Goal: Check status: Check status

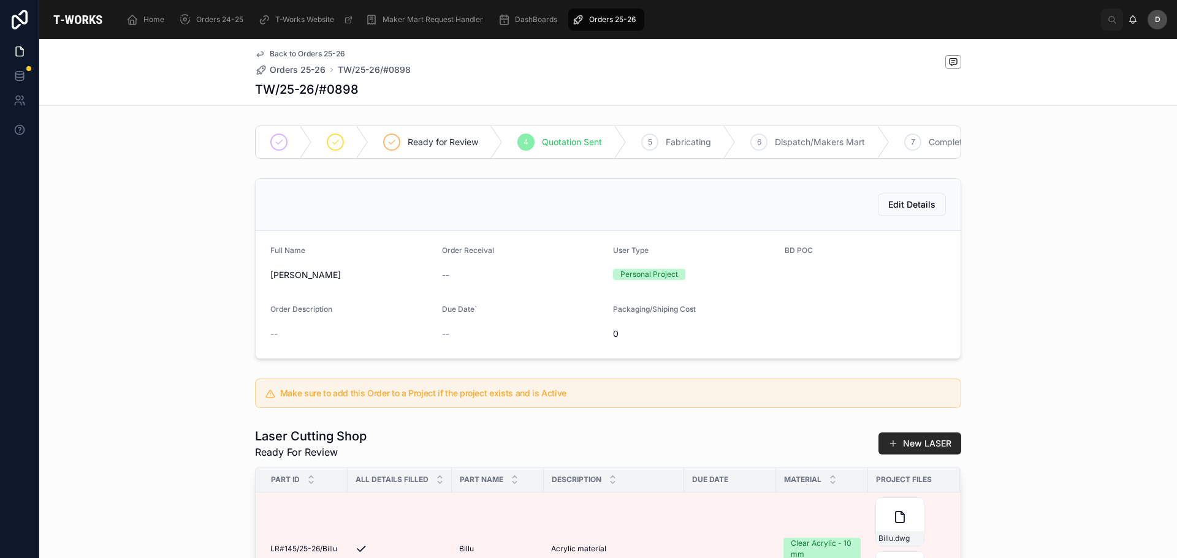
click at [619, 24] on span "Orders 25-26" at bounding box center [612, 20] width 47 height 10
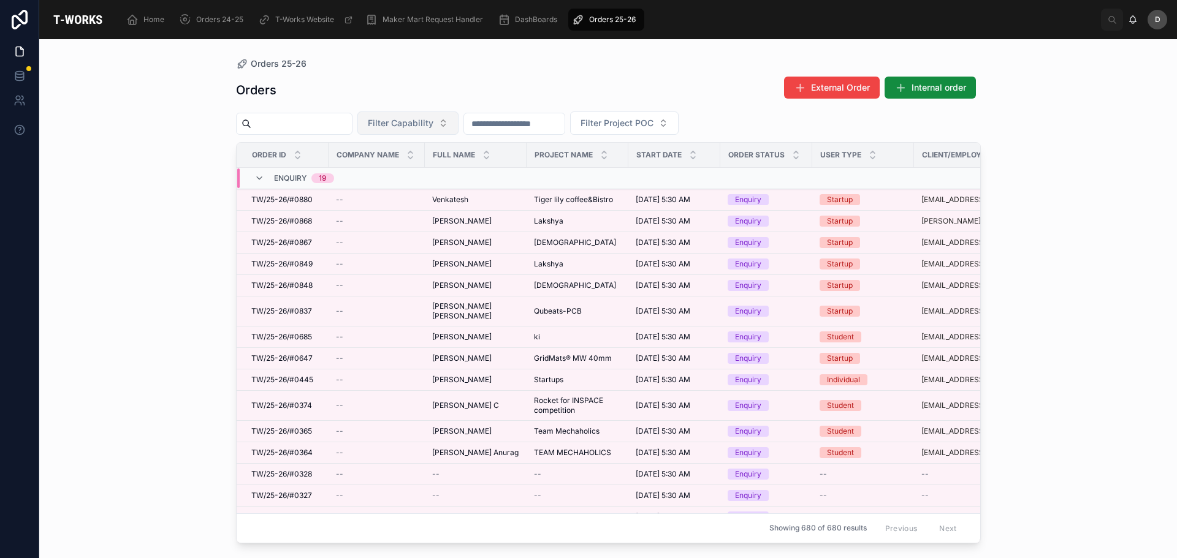
click at [459, 119] on button "Filter Capability" at bounding box center [407, 123] width 101 height 23
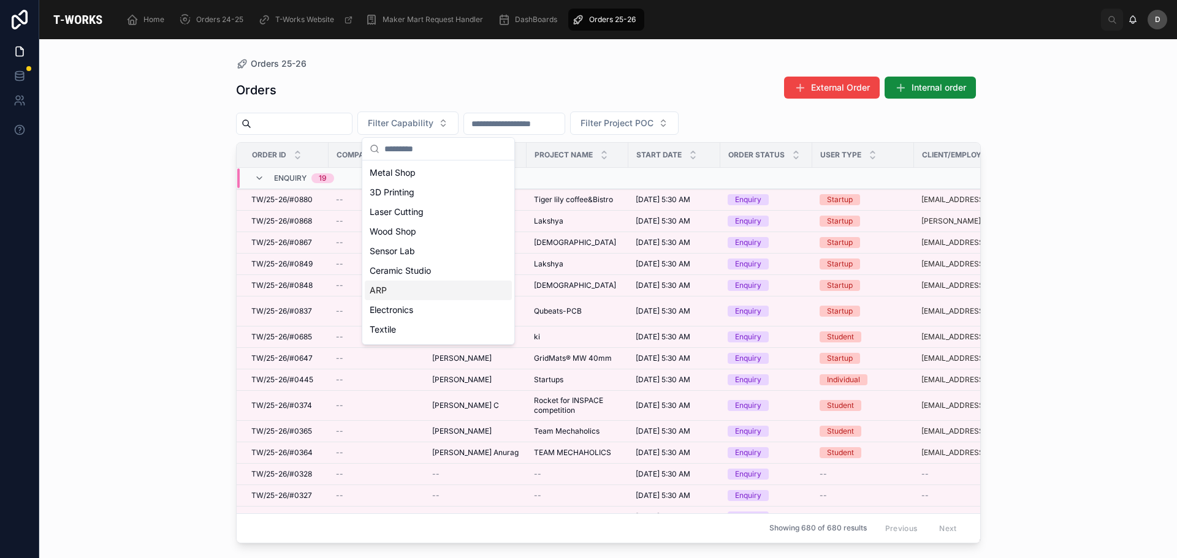
click at [398, 291] on div "ARP" at bounding box center [438, 291] width 147 height 20
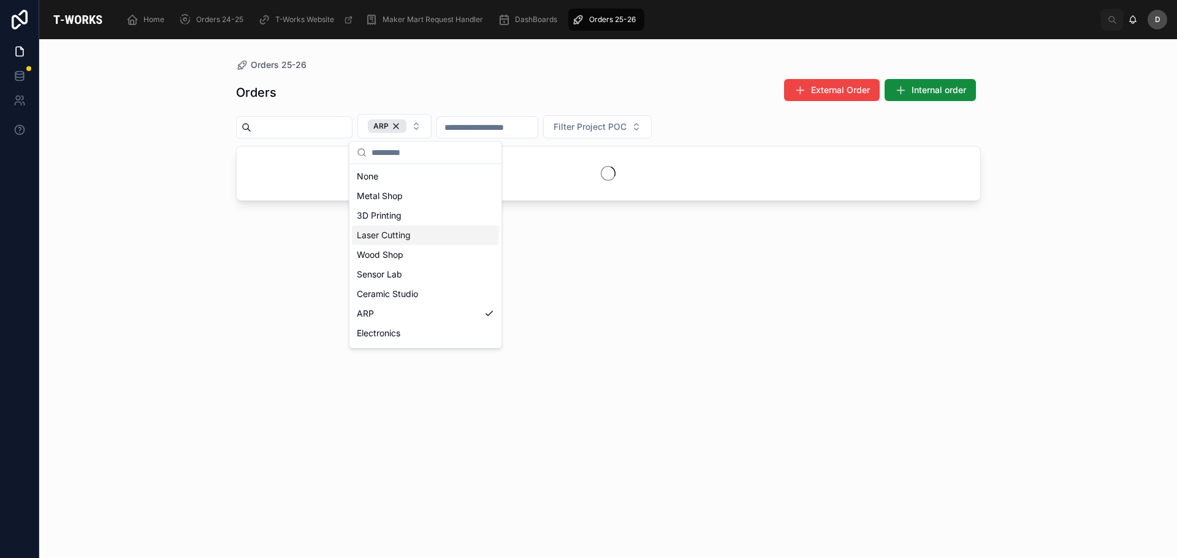
click at [416, 238] on div "Laser Cutting" at bounding box center [425, 236] width 147 height 20
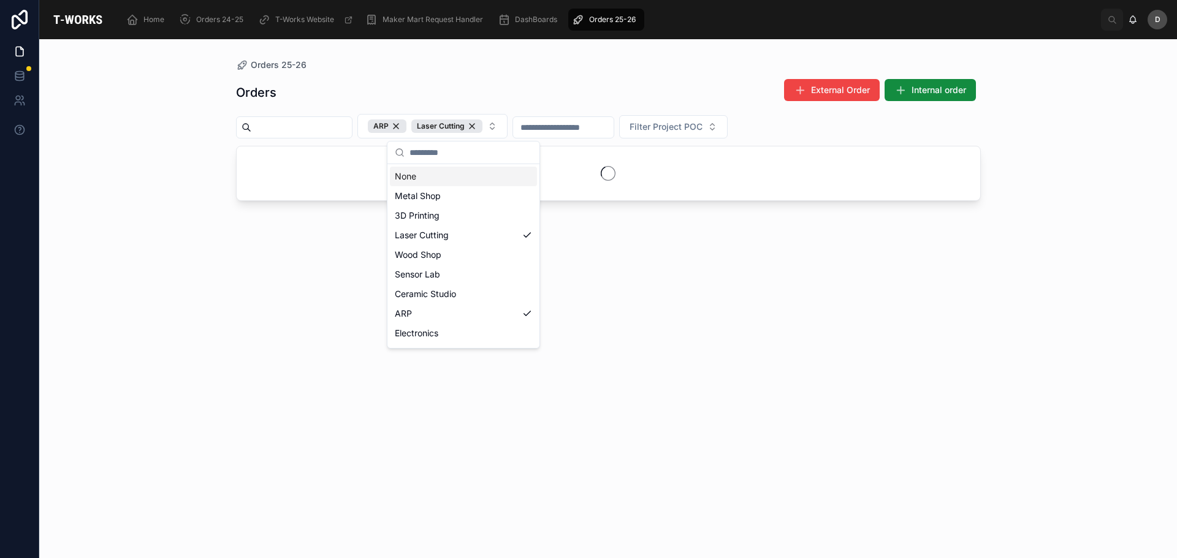
click at [511, 52] on div "Orders 25-26 Orders External Order Internal order ARP Laser Cutting Filter Proj…" at bounding box center [608, 291] width 784 height 504
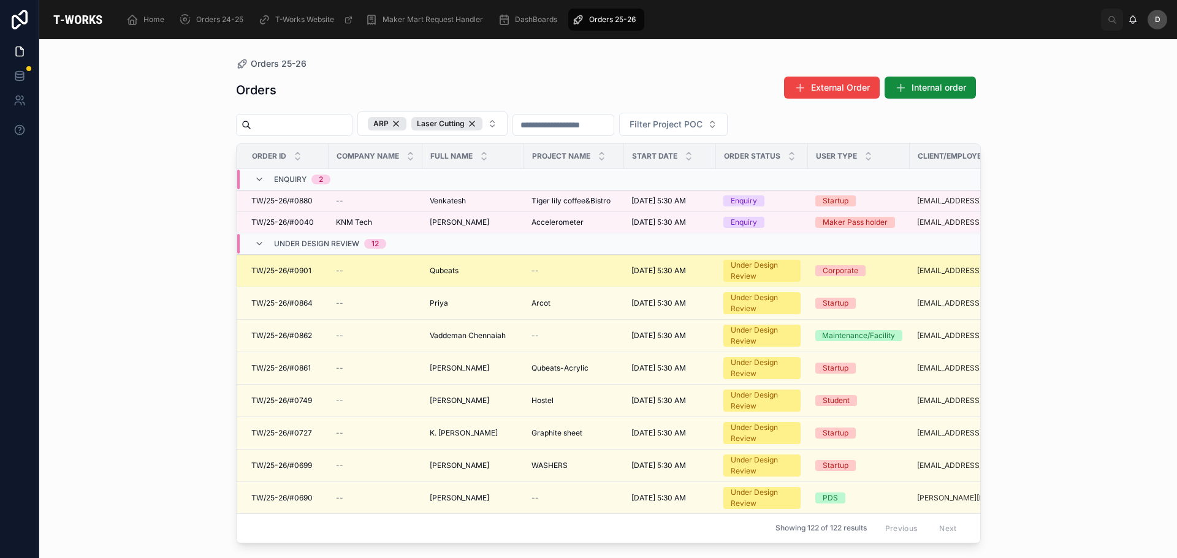
click at [494, 274] on div "Qubeats Qubeats" at bounding box center [473, 271] width 87 height 10
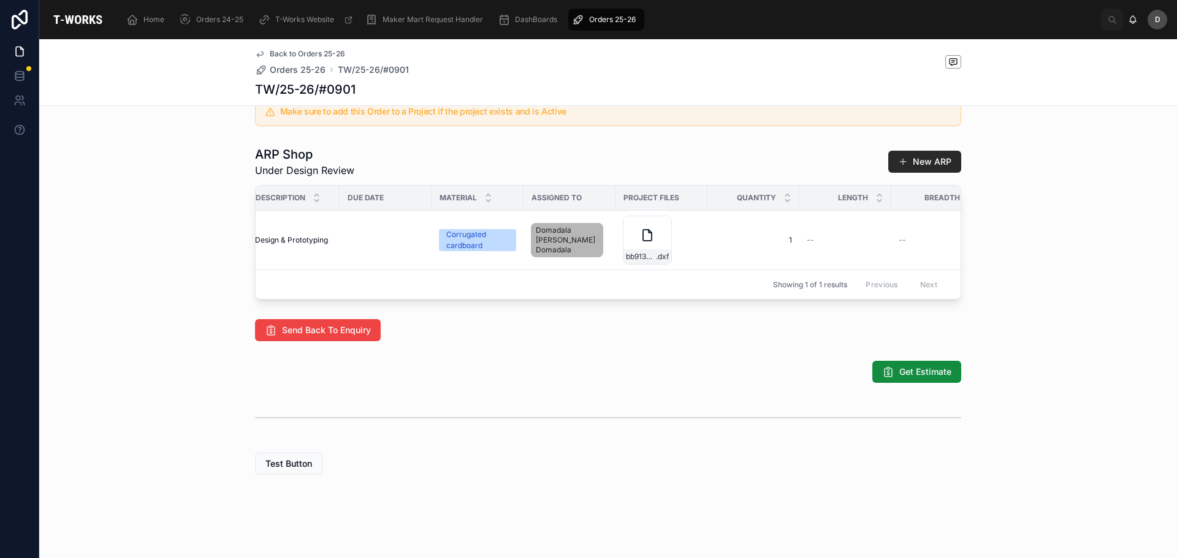
scroll to position [0, 609]
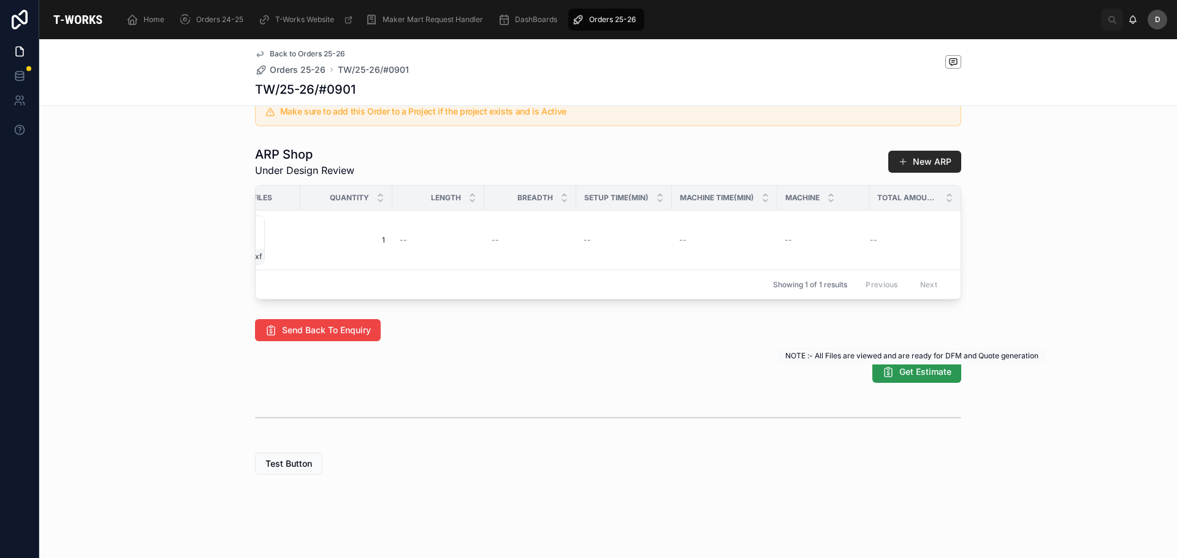
click at [912, 376] on span "Get Estimate" at bounding box center [925, 372] width 52 height 12
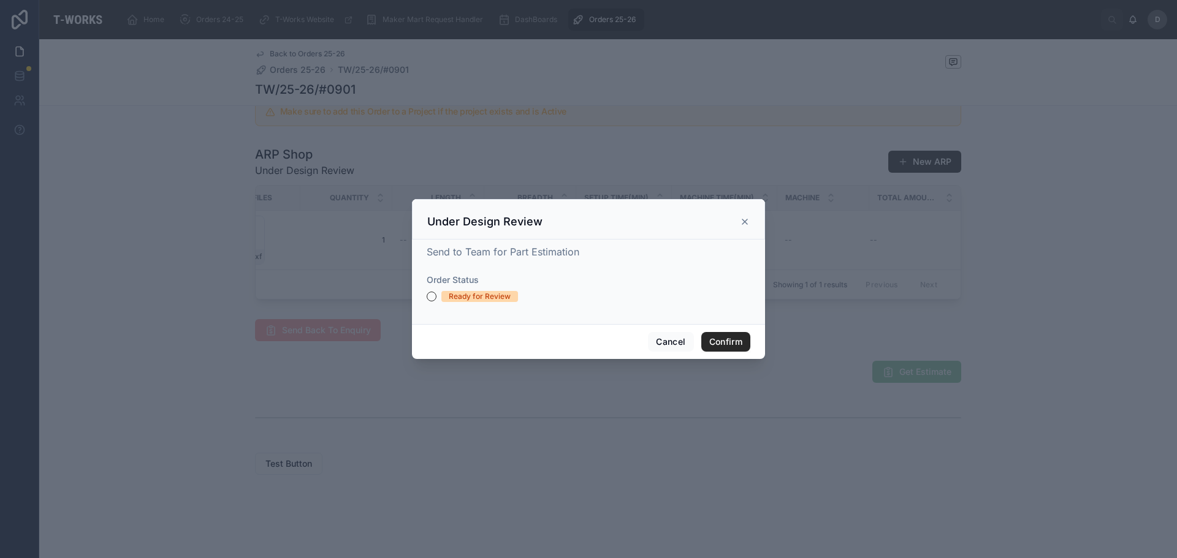
click at [461, 295] on div "Ready for Review" at bounding box center [480, 296] width 62 height 11
click at [436, 295] on button "Ready for Review" at bounding box center [432, 297] width 10 height 10
click at [744, 338] on button "Confirm" at bounding box center [725, 342] width 49 height 20
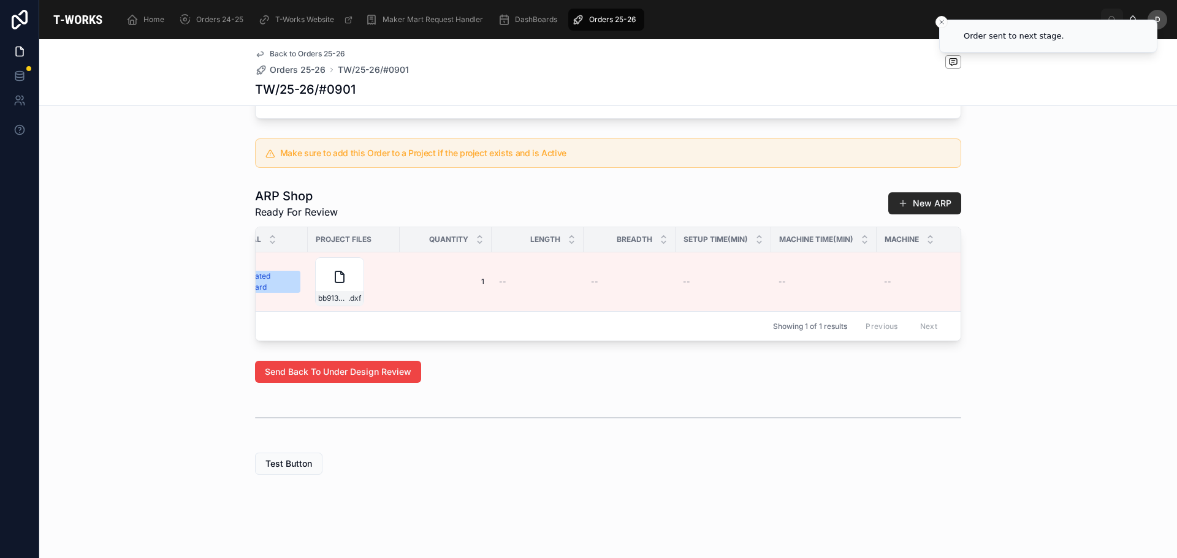
scroll to position [0, 623]
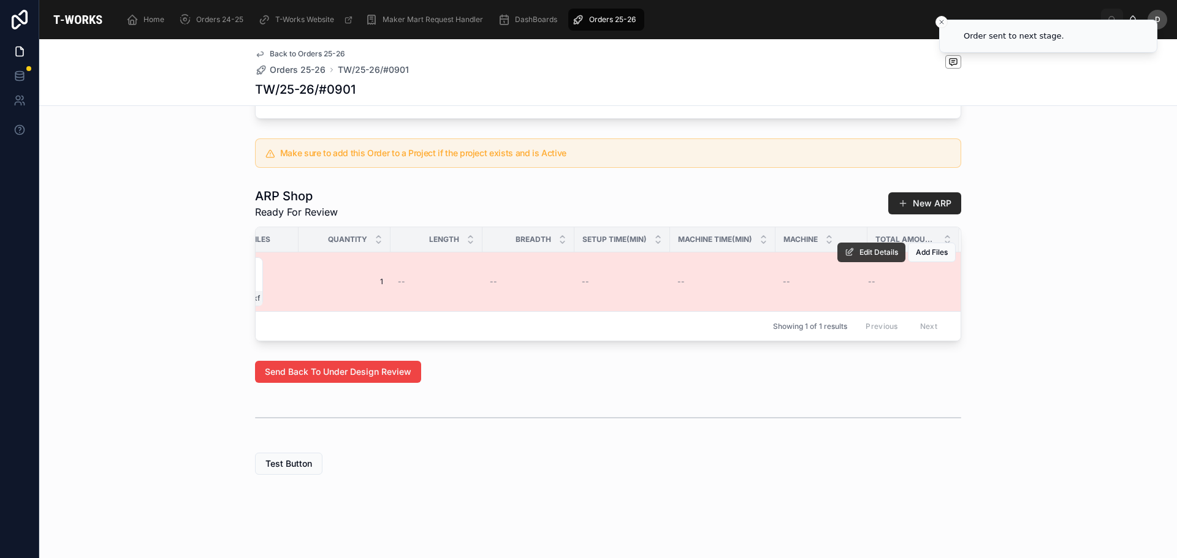
click at [845, 248] on span at bounding box center [850, 253] width 10 height 10
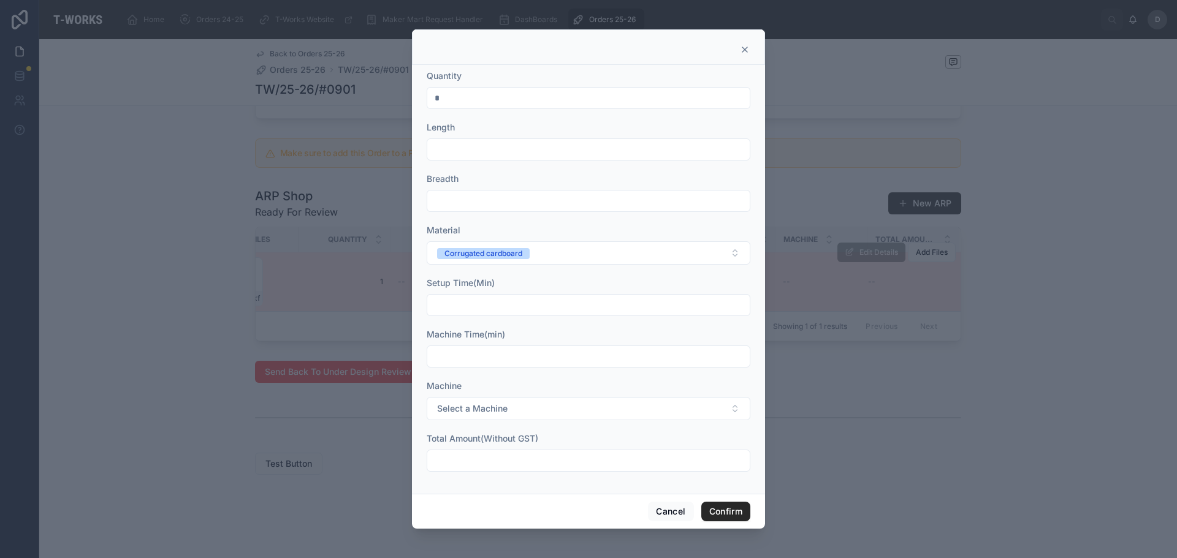
click at [482, 158] on input "text" at bounding box center [588, 149] width 322 height 17
type input "***"
click at [548, 197] on input "text" at bounding box center [588, 200] width 322 height 17
type input "***"
click at [536, 261] on button "Corrugated cardboard" at bounding box center [589, 253] width 324 height 23
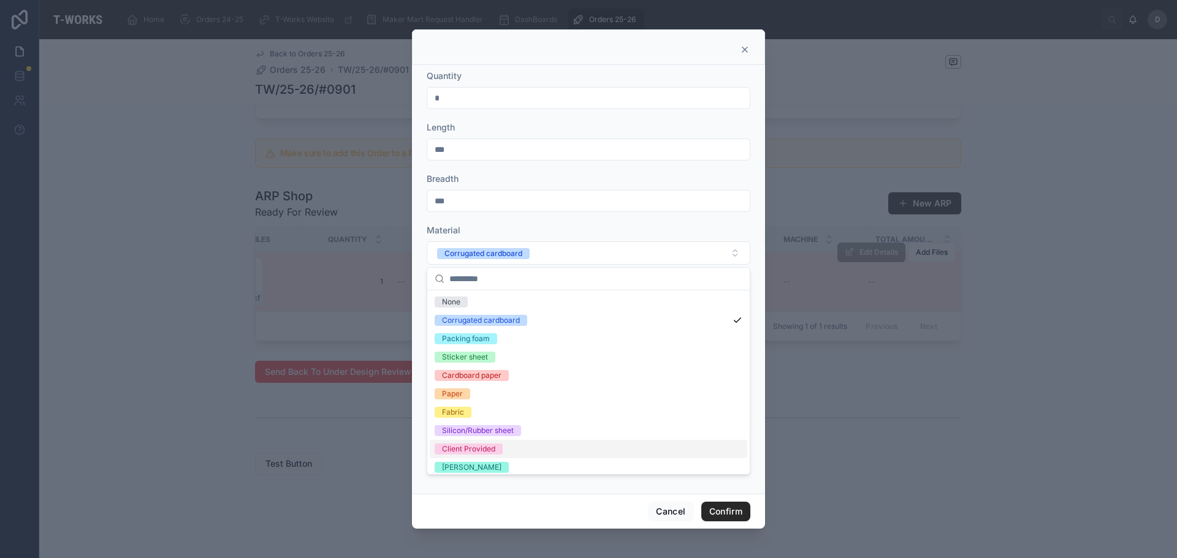
scroll to position [60, 0]
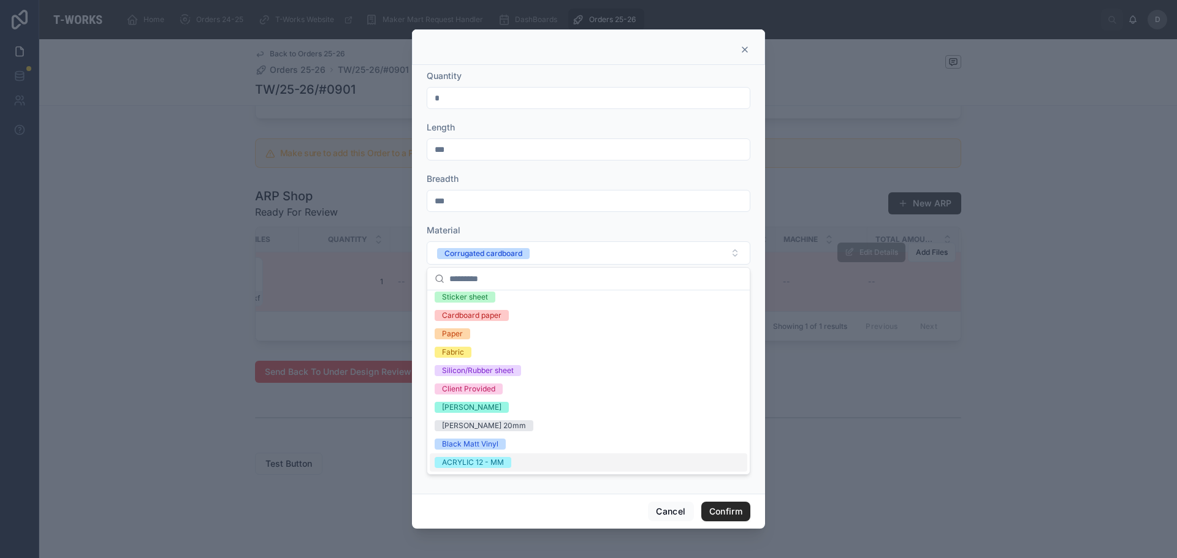
click at [487, 463] on div "ACRYLIC 12 - MM" at bounding box center [473, 462] width 62 height 11
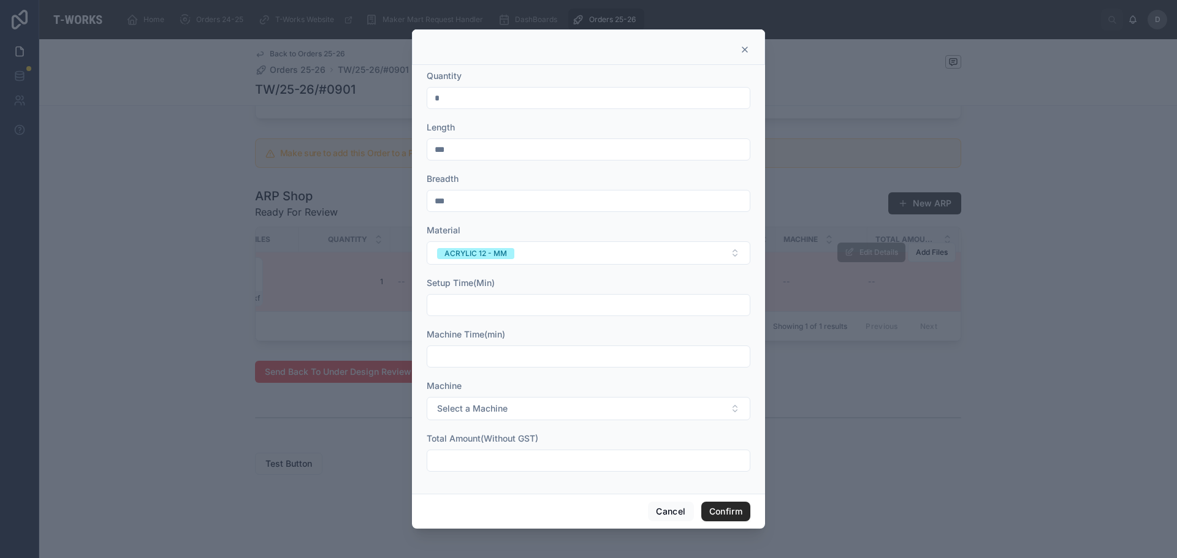
click at [492, 313] on input "text" at bounding box center [588, 305] width 322 height 17
type input "*****"
click at [512, 359] on input "text" at bounding box center [588, 356] width 322 height 17
type input "*****"
click at [559, 414] on button "Select a Machine" at bounding box center [589, 408] width 324 height 23
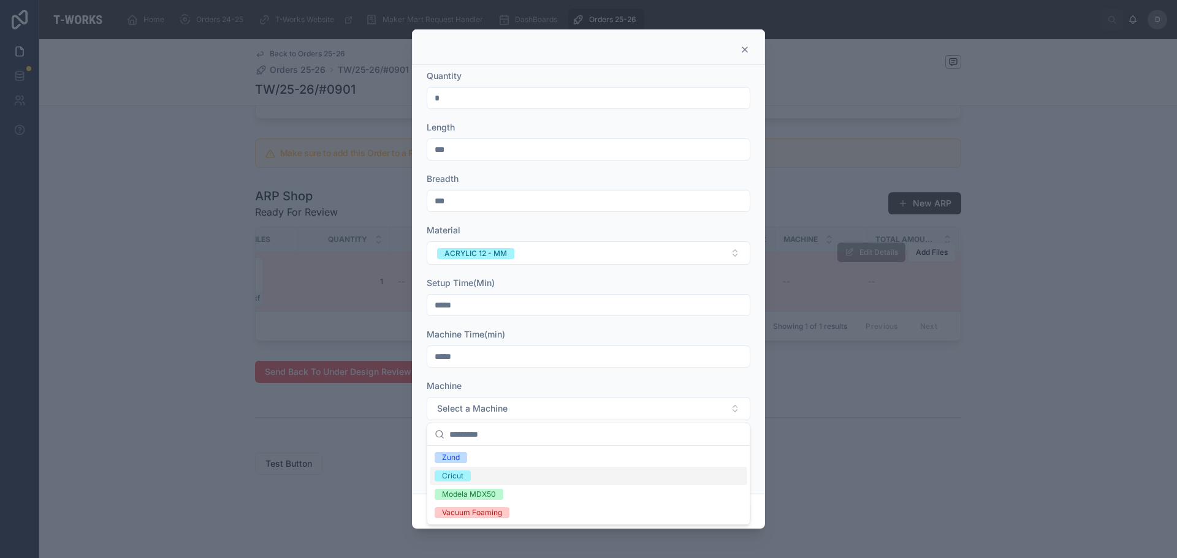
click at [325, 470] on div at bounding box center [588, 279] width 1177 height 558
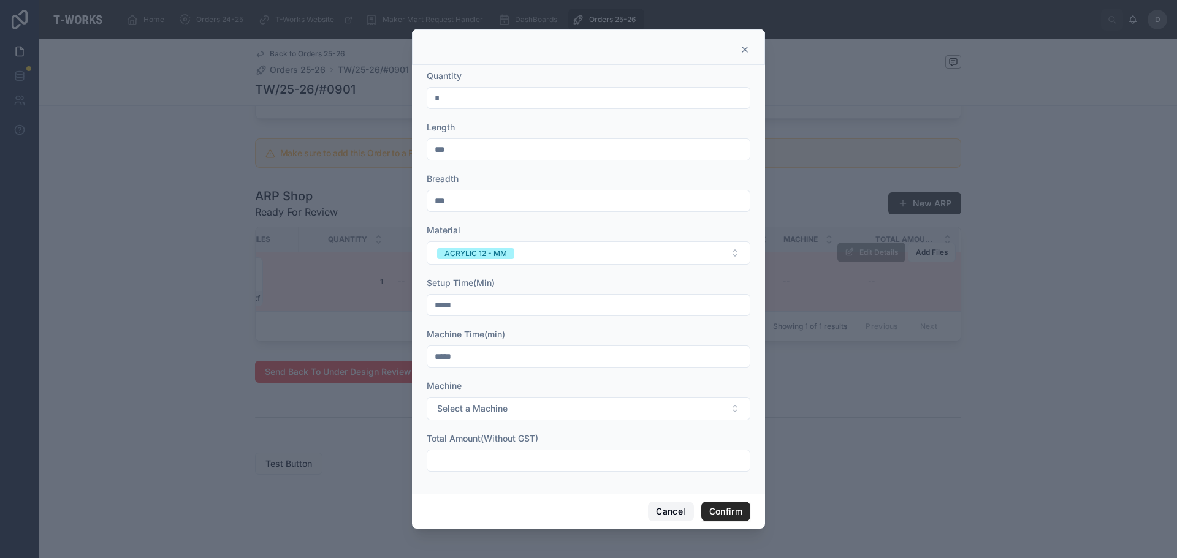
click at [660, 508] on button "Cancel" at bounding box center [670, 512] width 45 height 20
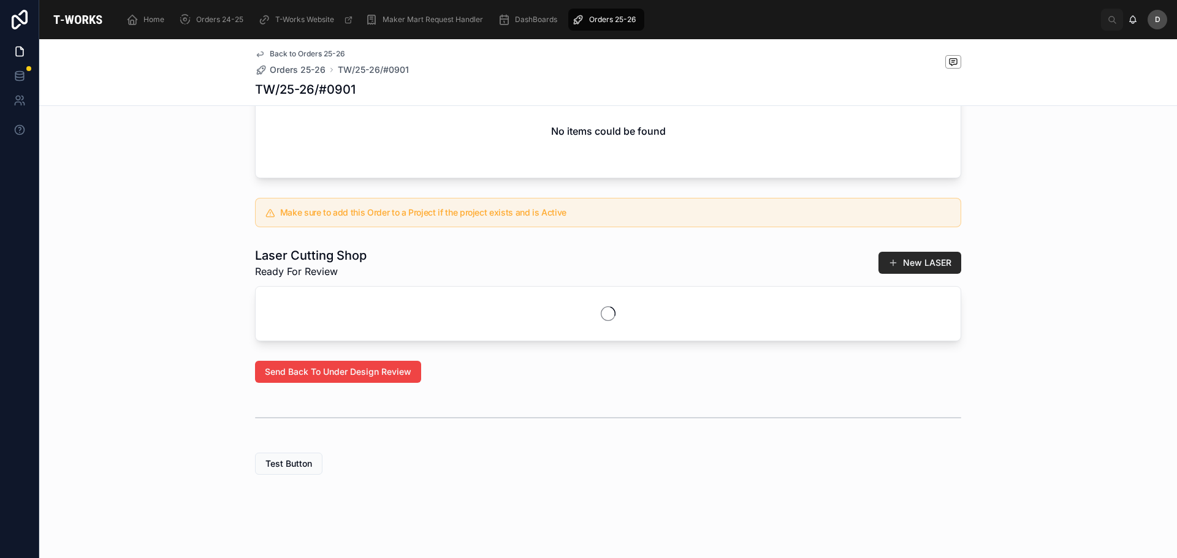
scroll to position [522, 0]
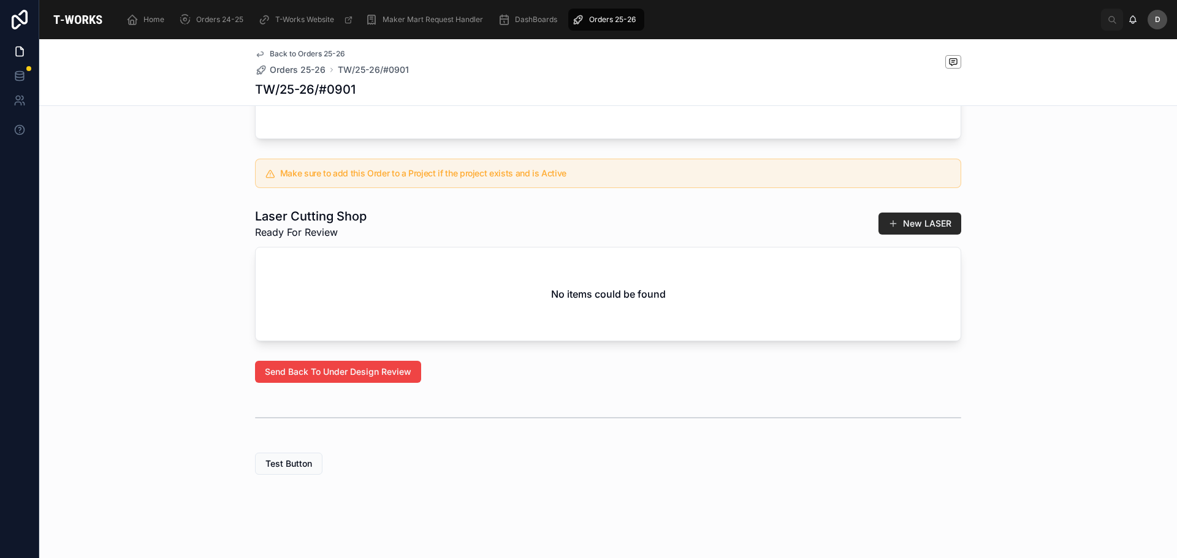
click at [611, 25] on div "Orders 25-26" at bounding box center [606, 20] width 69 height 20
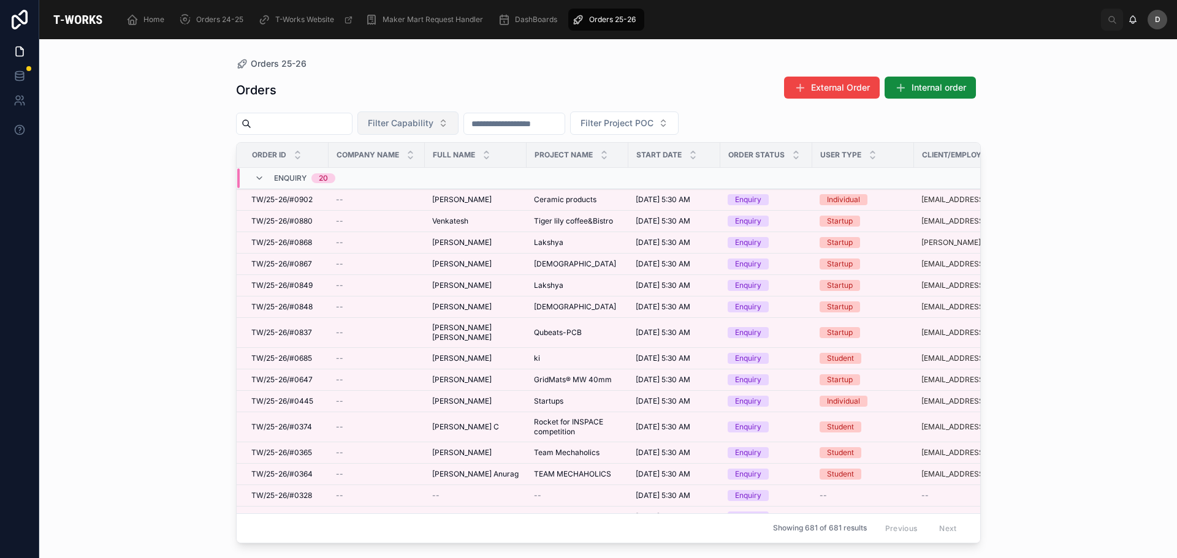
click at [459, 127] on button "Filter Capability" at bounding box center [407, 123] width 101 height 23
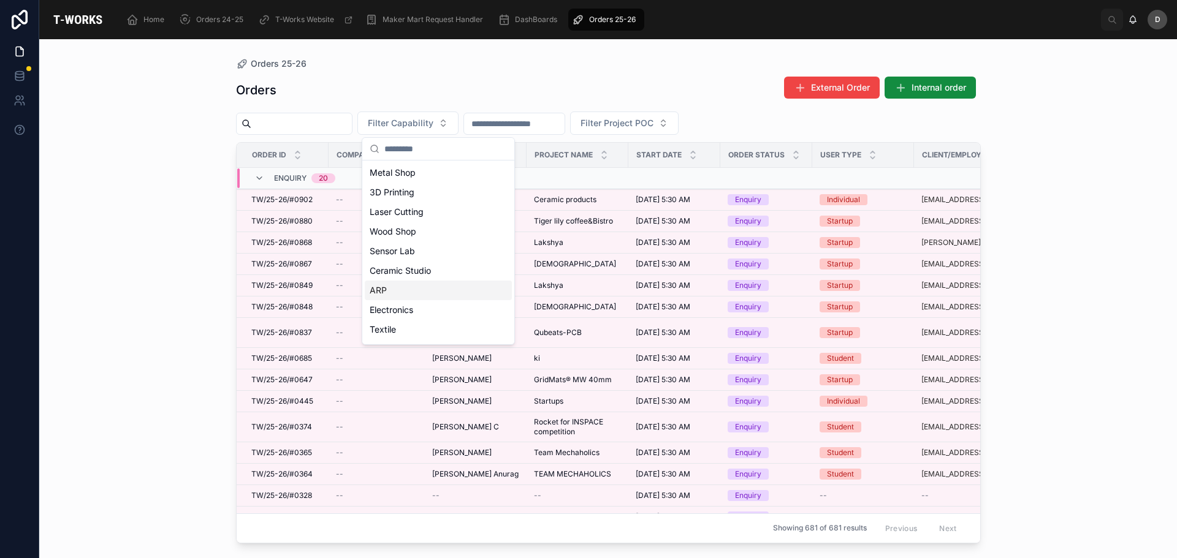
click at [398, 299] on div "ARP" at bounding box center [438, 291] width 147 height 20
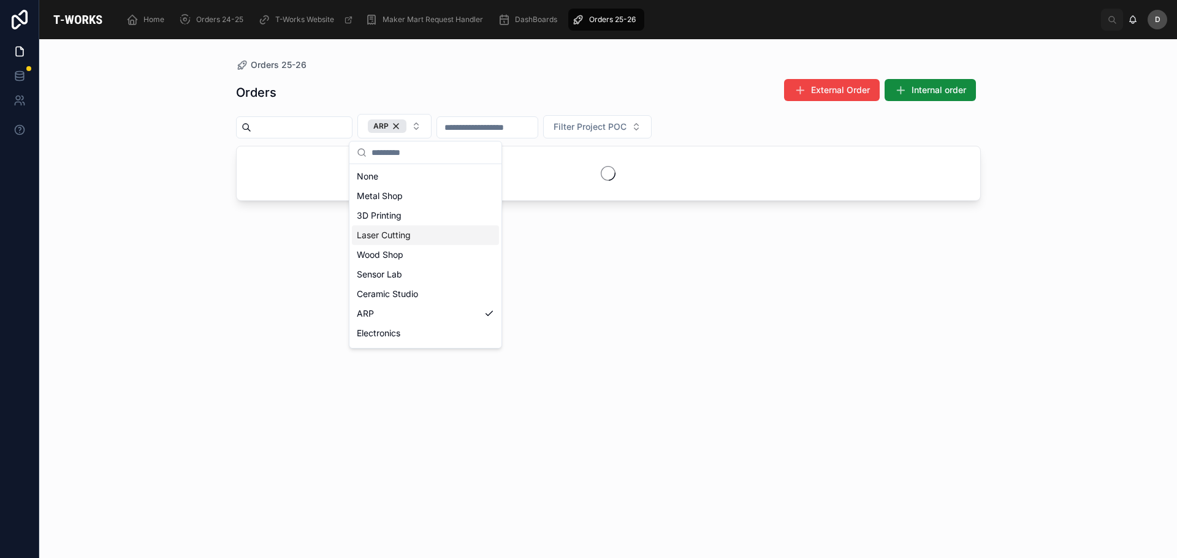
click at [419, 229] on div "Laser Cutting" at bounding box center [425, 236] width 147 height 20
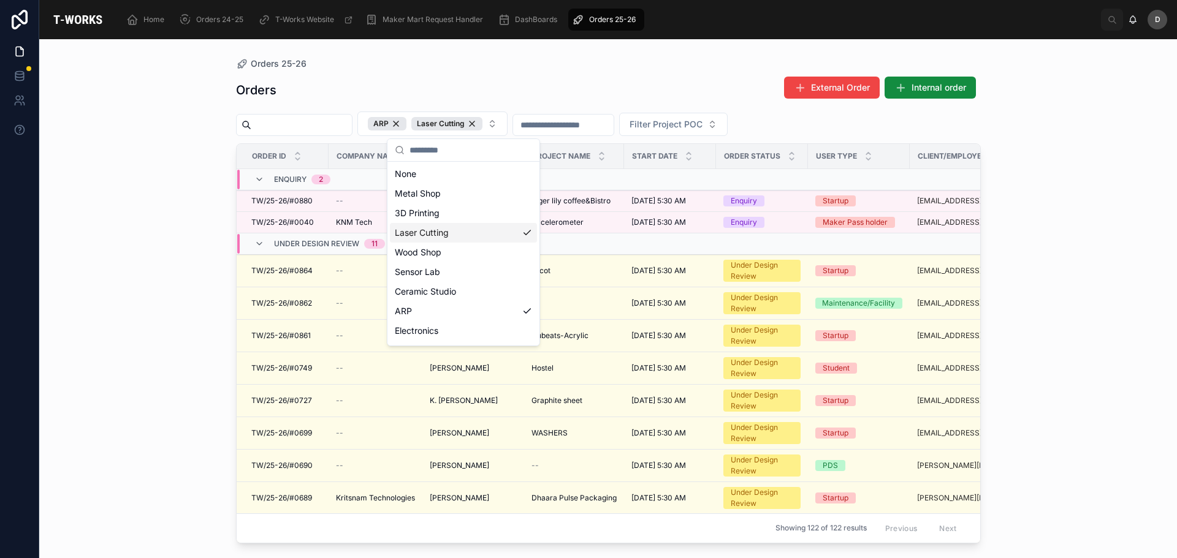
click at [554, 100] on div "Orders External Order Internal order" at bounding box center [608, 90] width 745 height 28
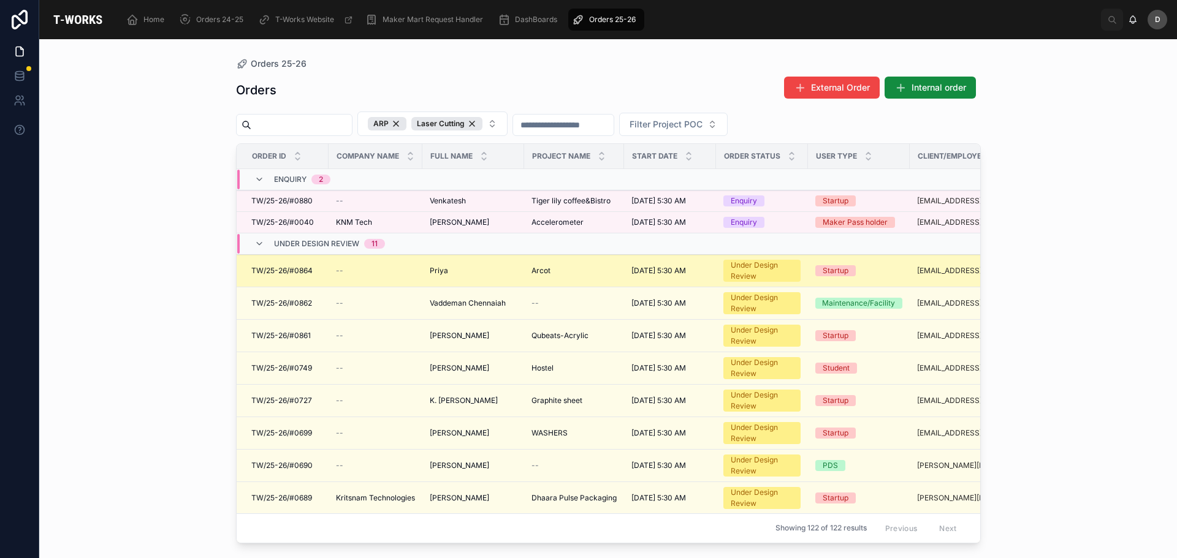
click at [511, 267] on div "[PERSON_NAME]" at bounding box center [473, 271] width 87 height 10
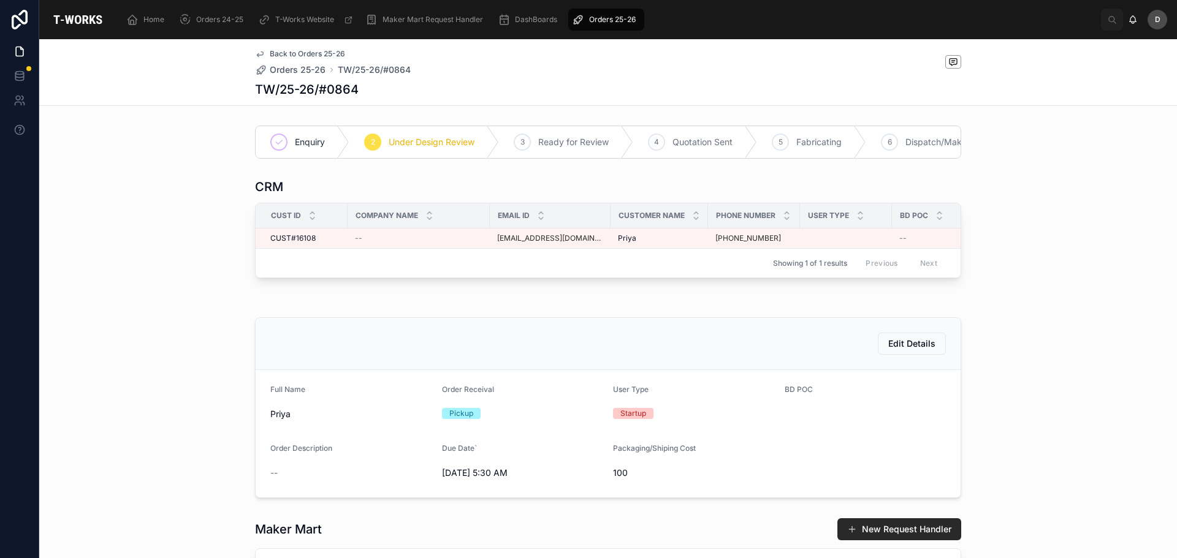
click at [626, 21] on span "Orders 25-26" at bounding box center [612, 20] width 47 height 10
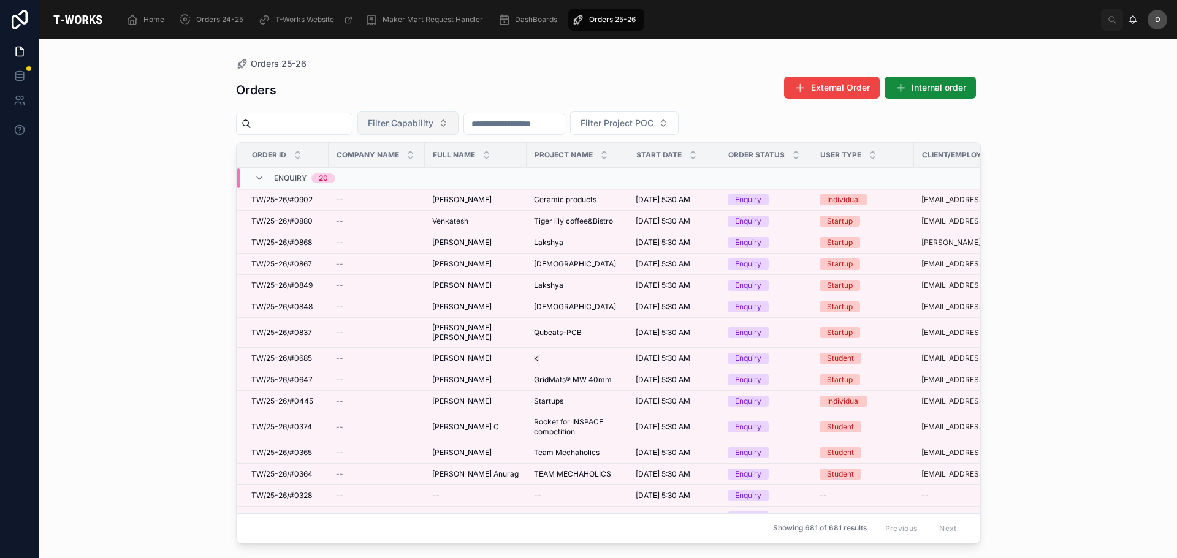
click at [459, 122] on button "Filter Capability" at bounding box center [407, 123] width 101 height 23
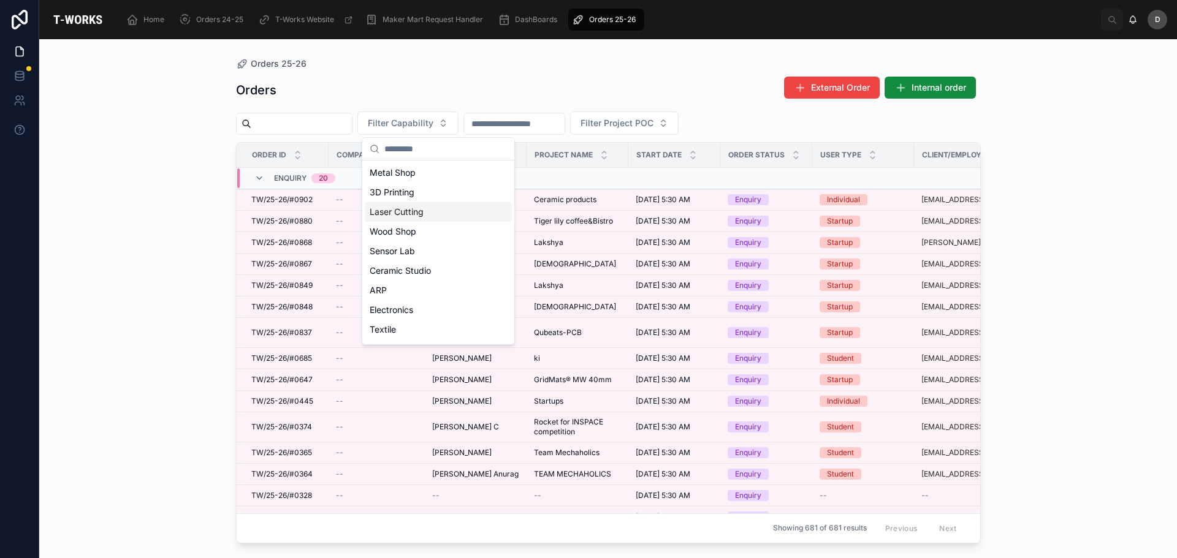
click at [424, 221] on div "Laser Cutting" at bounding box center [438, 212] width 147 height 20
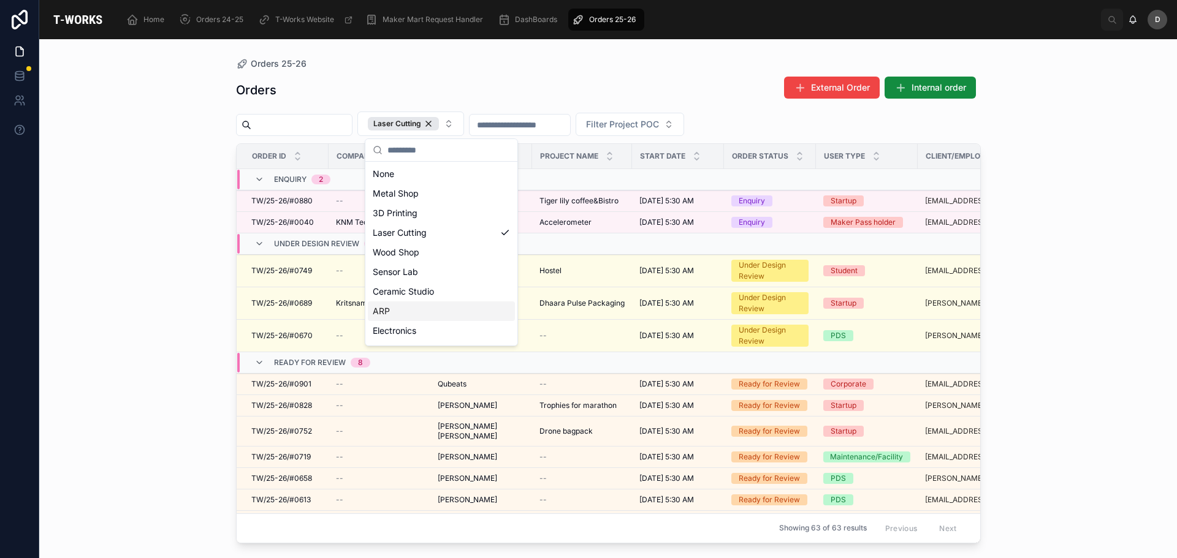
click at [406, 314] on div "ARP" at bounding box center [441, 312] width 147 height 20
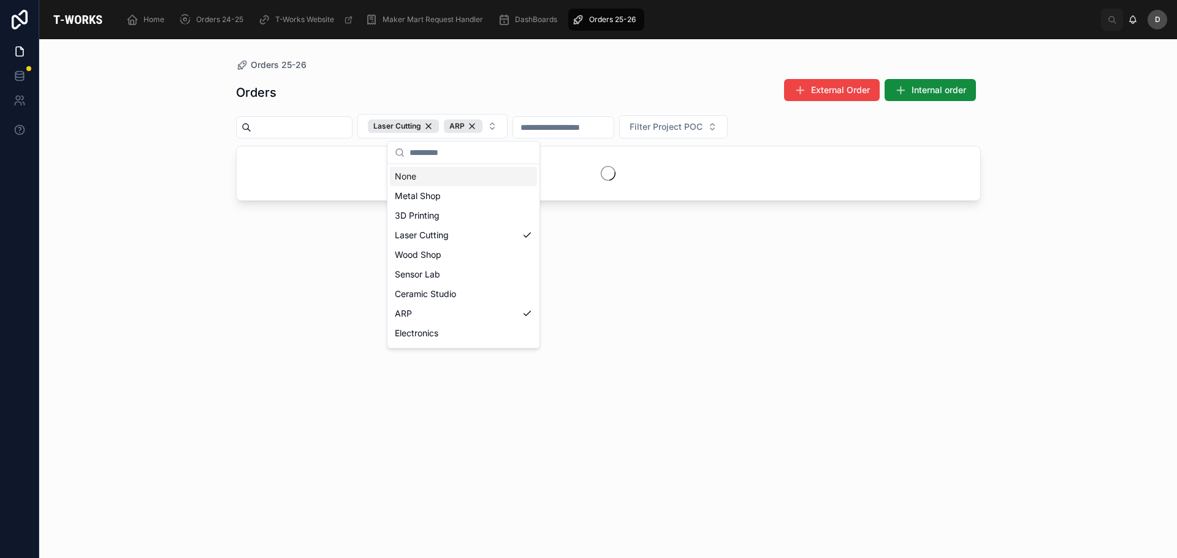
click at [525, 75] on div "Orders External Order Internal order Laser Cutting ARP Filter Project POC" at bounding box center [608, 307] width 745 height 473
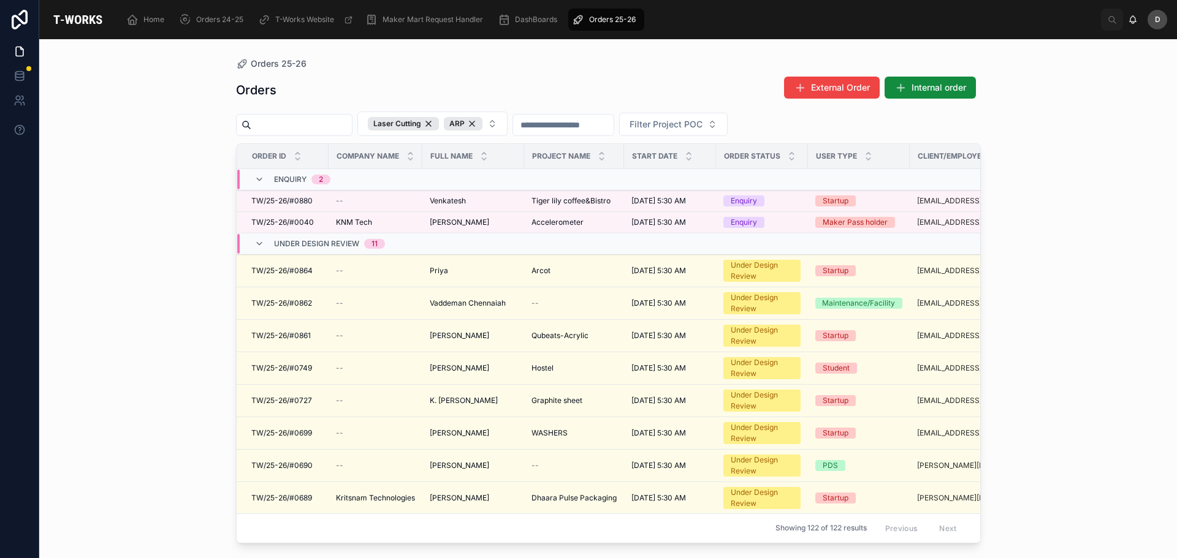
click at [702, 51] on div "Orders 25-26 Orders External Order Internal order Laser Cutting ARP Filter Proj…" at bounding box center [608, 291] width 784 height 504
click at [718, 89] on div "Orders External Order Internal order" at bounding box center [608, 90] width 745 height 28
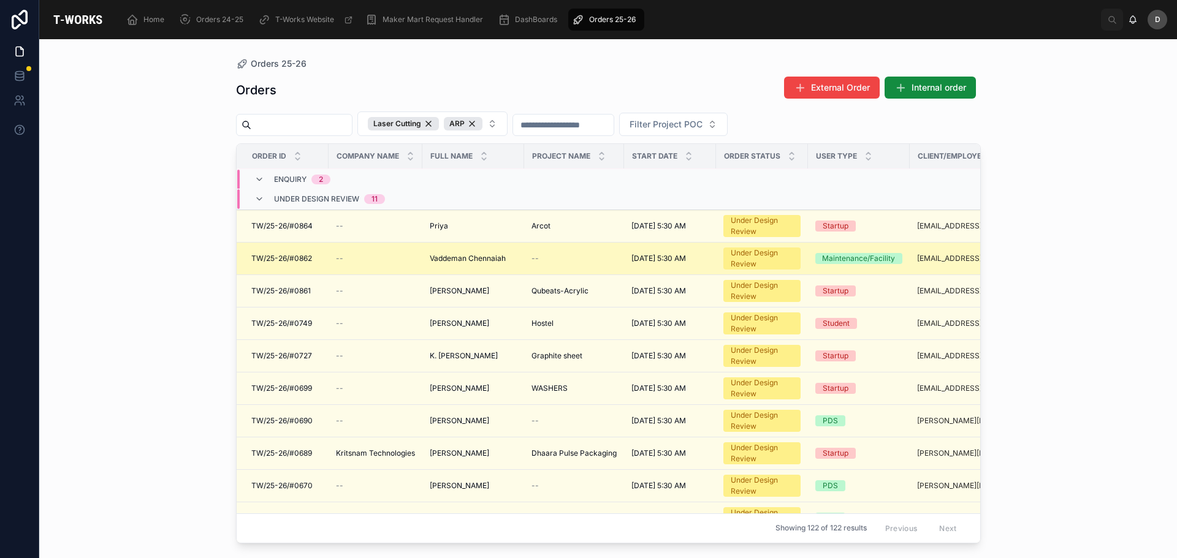
scroll to position [61, 0]
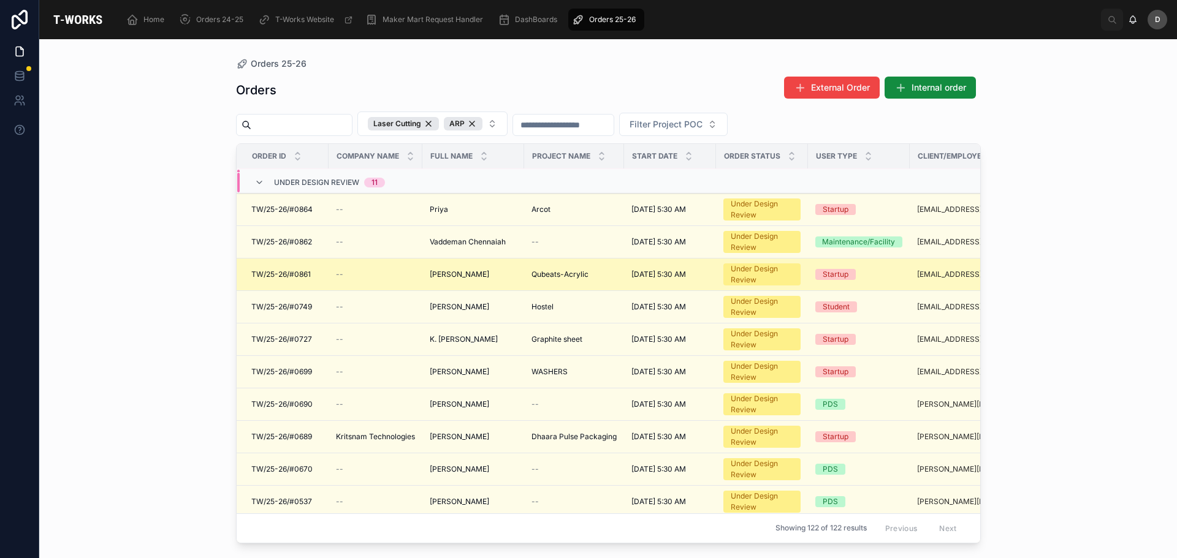
click at [585, 274] on span "Qubeats-Acrylic" at bounding box center [559, 275] width 57 height 10
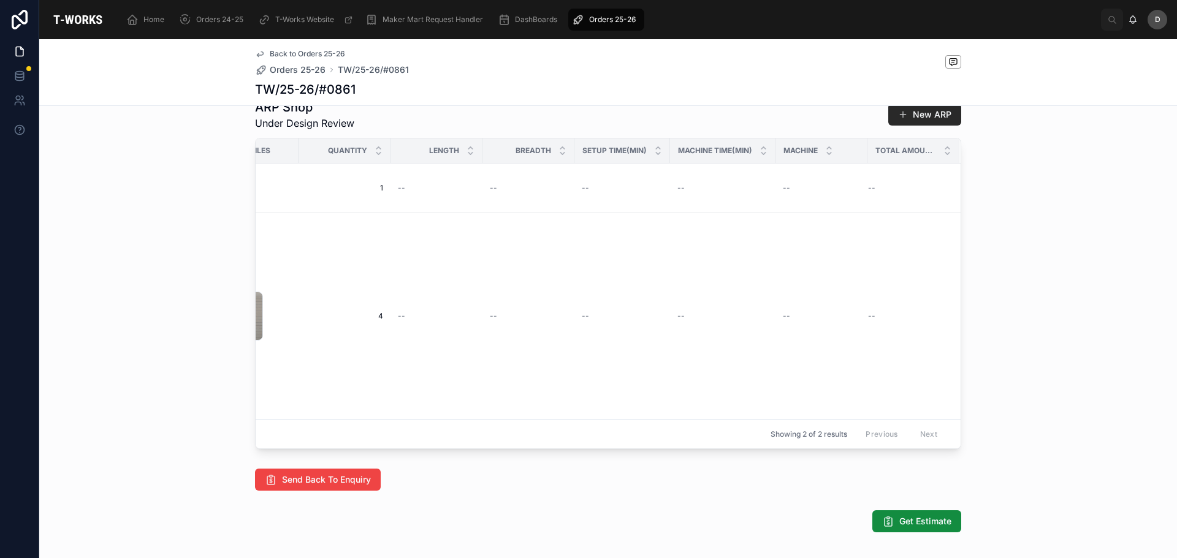
scroll to position [674, 0]
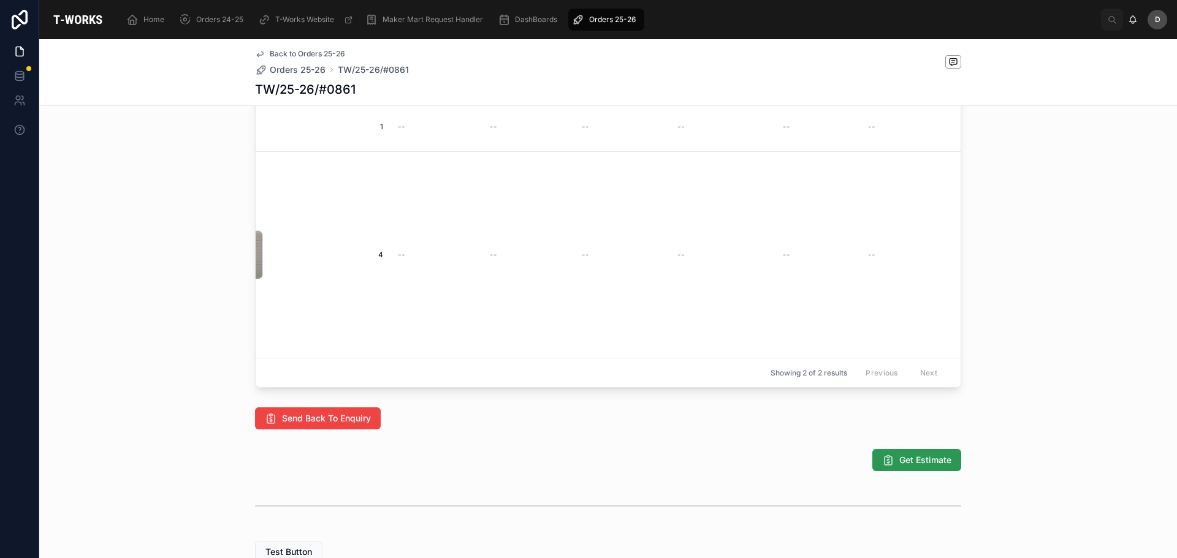
click at [906, 489] on div "Home Orders 24-25 T-Works Website Maker Mart Request Handler DashBoards Orders …" at bounding box center [608, 279] width 1138 height 558
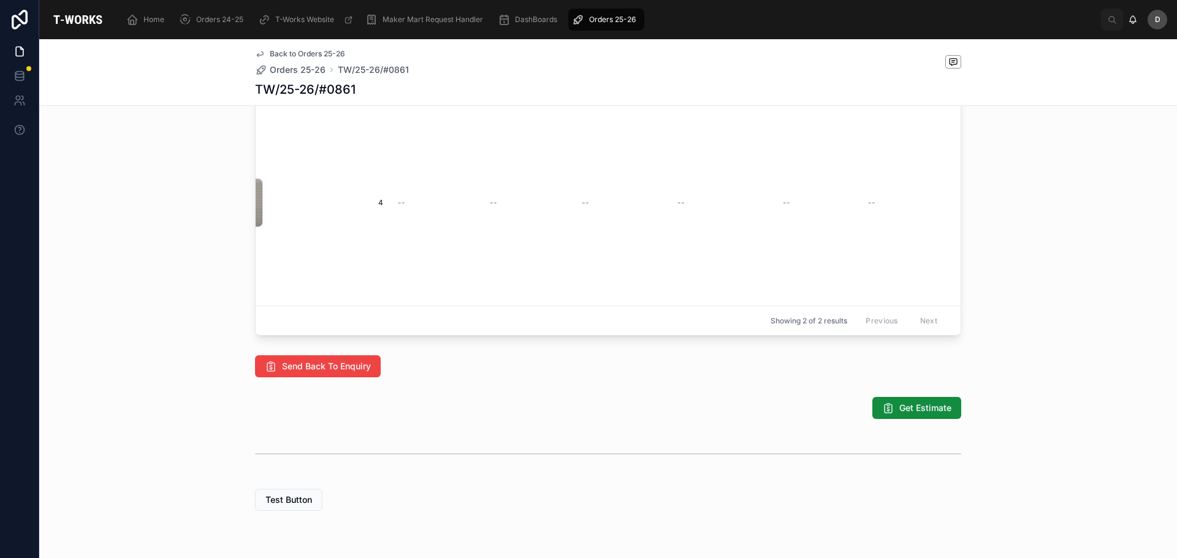
scroll to position [736, 0]
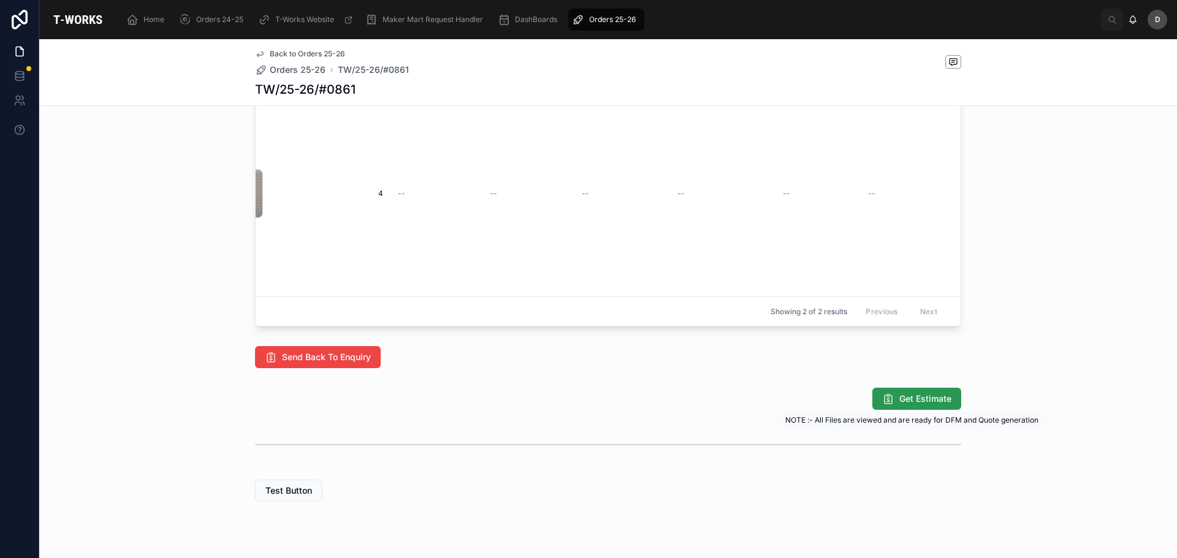
click at [917, 405] on span "Get Estimate" at bounding box center [925, 399] width 52 height 12
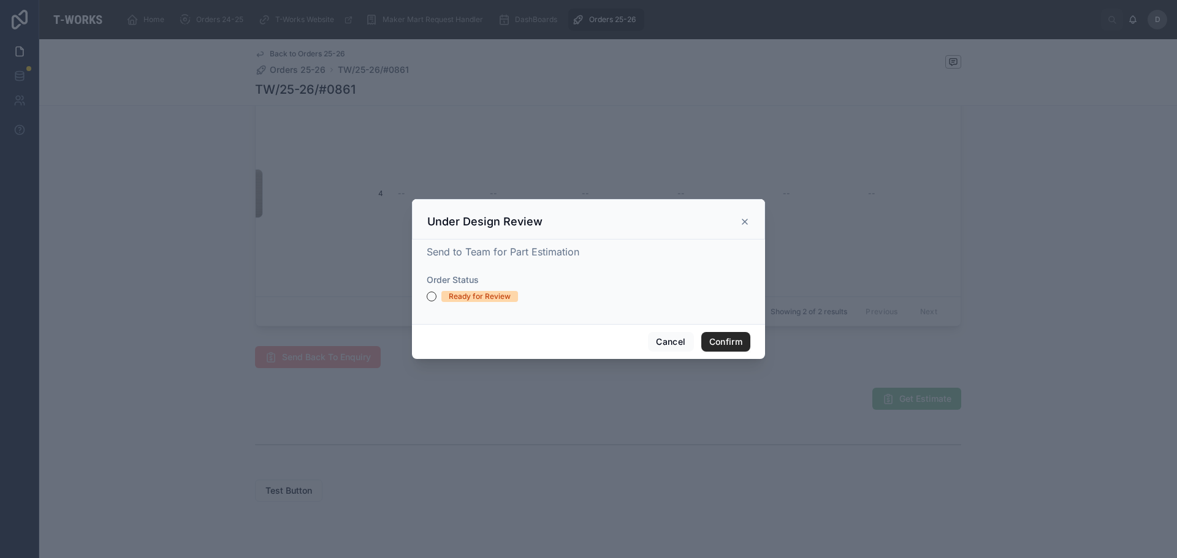
click at [448, 305] on form "Order Status Ready for Review" at bounding box center [589, 294] width 324 height 40
click at [452, 297] on div "Ready for Review" at bounding box center [480, 296] width 62 height 11
click at [436, 297] on button "Ready for Review" at bounding box center [432, 297] width 10 height 10
click at [712, 341] on button "Confirm" at bounding box center [725, 342] width 49 height 20
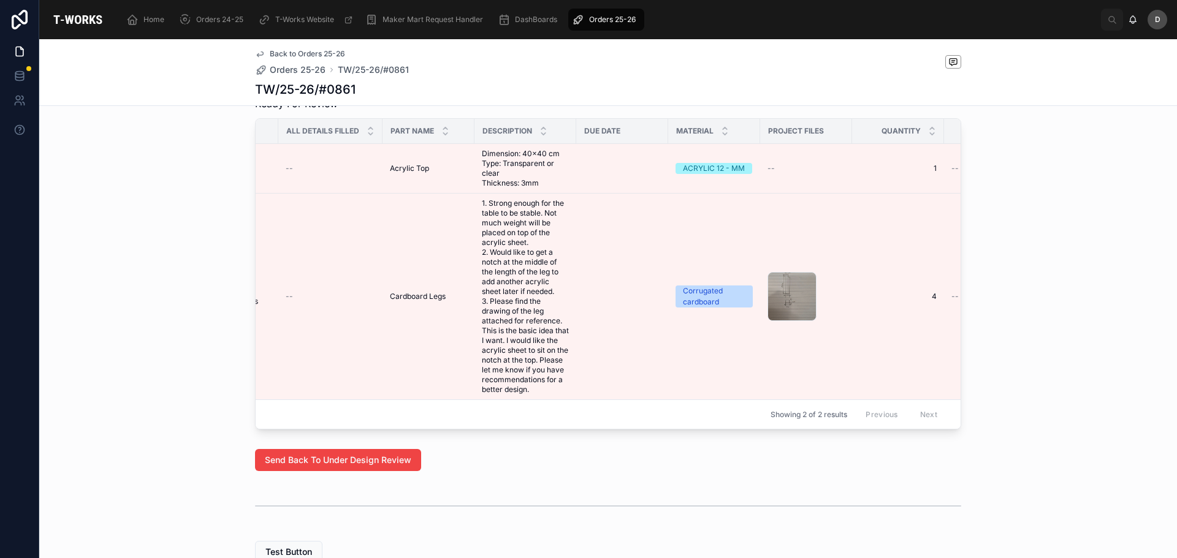
scroll to position [0, 0]
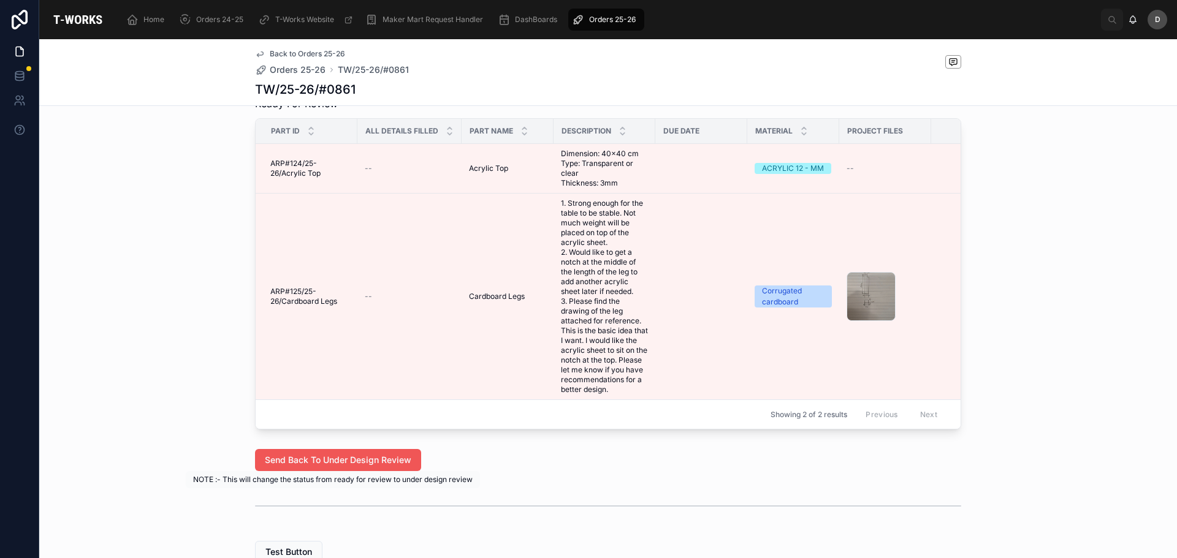
click at [379, 466] on span "Send Back To Under Design Review" at bounding box center [338, 460] width 147 height 12
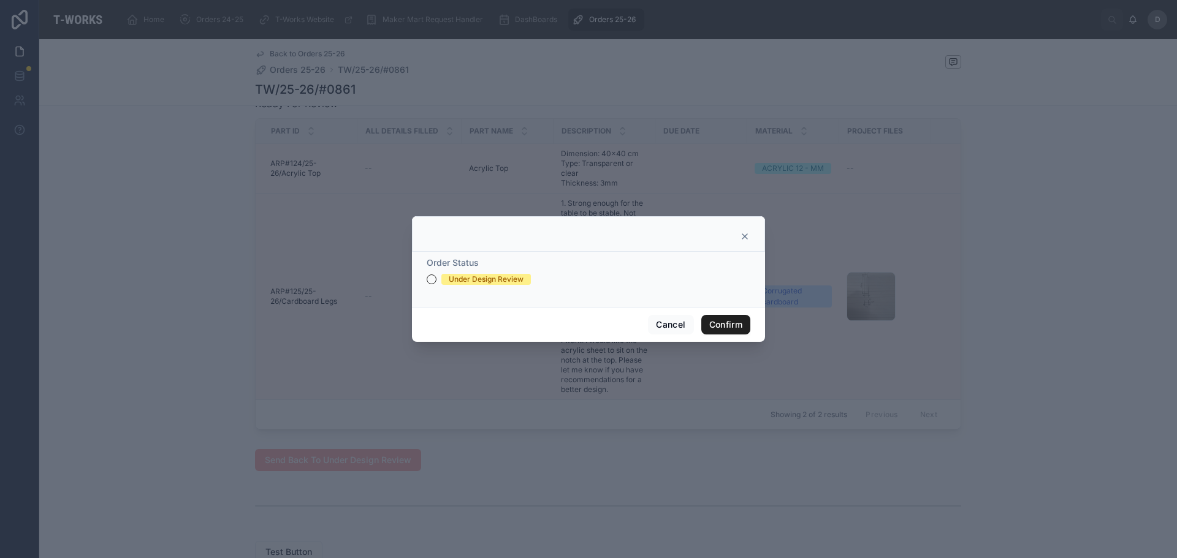
click at [731, 322] on button "Confirm" at bounding box center [725, 325] width 49 height 20
click at [721, 324] on button "Confirm" at bounding box center [725, 325] width 49 height 20
click at [469, 278] on div "Under Design Review" at bounding box center [486, 279] width 75 height 11
click at [436, 278] on button "Under Design Review" at bounding box center [432, 280] width 10 height 10
click at [718, 321] on button "Confirm" at bounding box center [725, 325] width 49 height 20
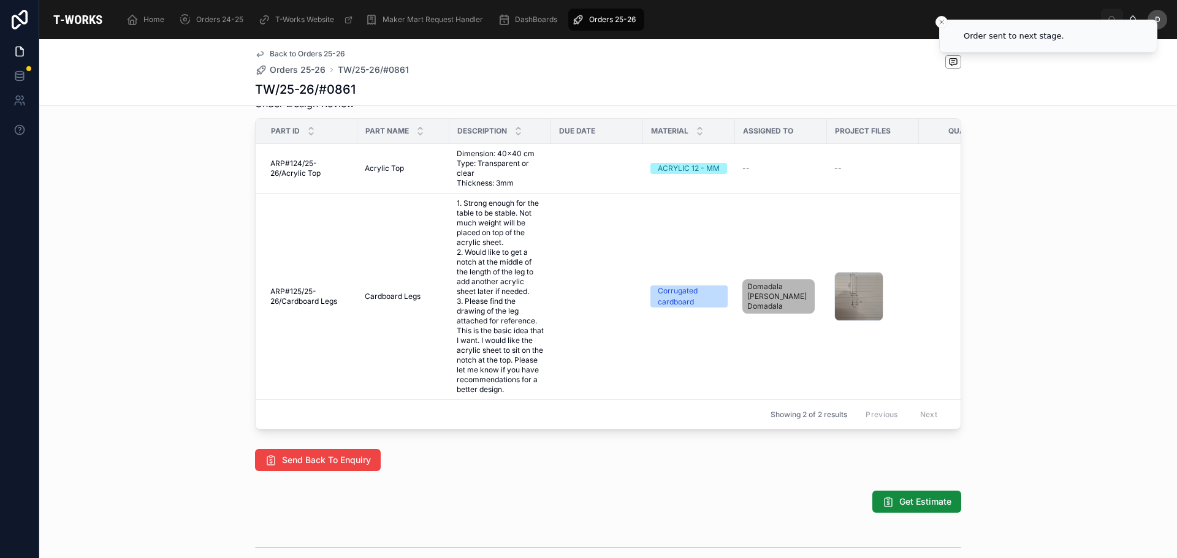
click at [628, 12] on div "Orders 25-26" at bounding box center [606, 20] width 69 height 20
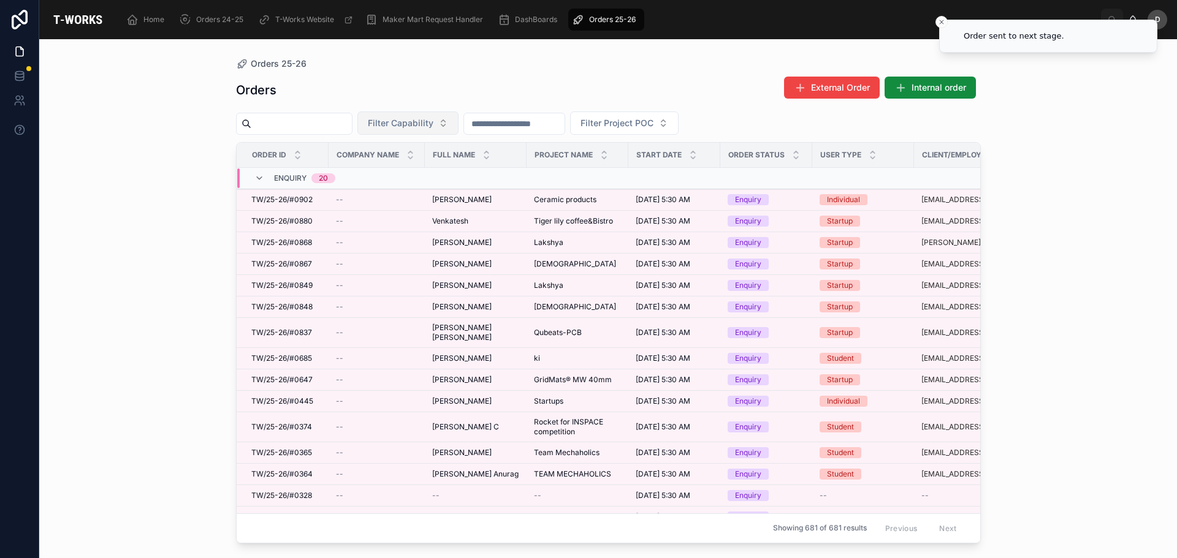
click at [443, 112] on button "Filter Capability" at bounding box center [407, 123] width 101 height 23
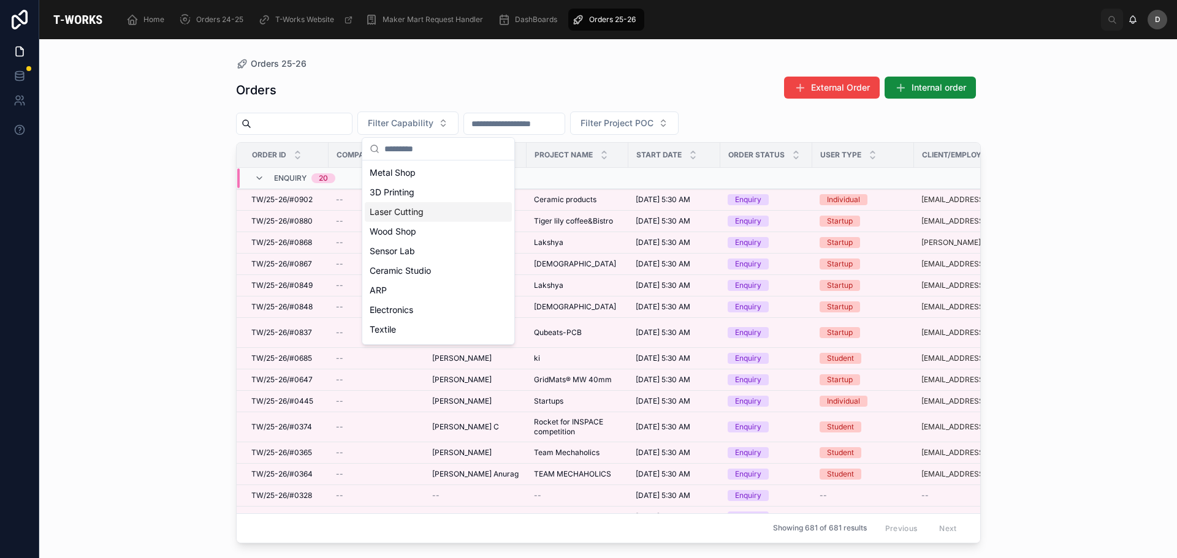
click at [424, 210] on div "Laser Cutting" at bounding box center [438, 212] width 147 height 20
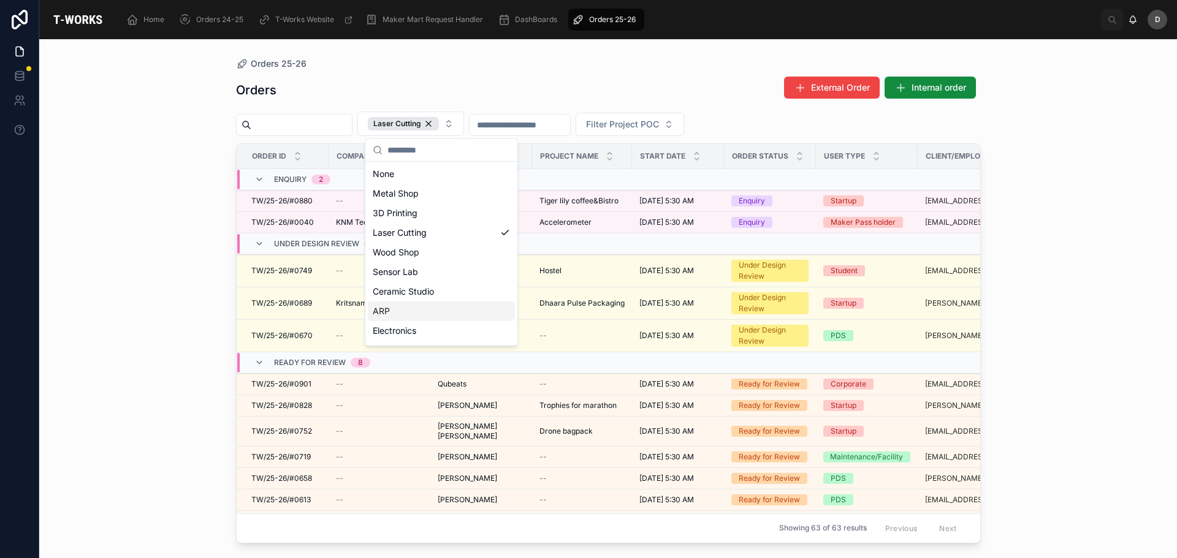
click at [417, 311] on div "ARP" at bounding box center [441, 312] width 147 height 20
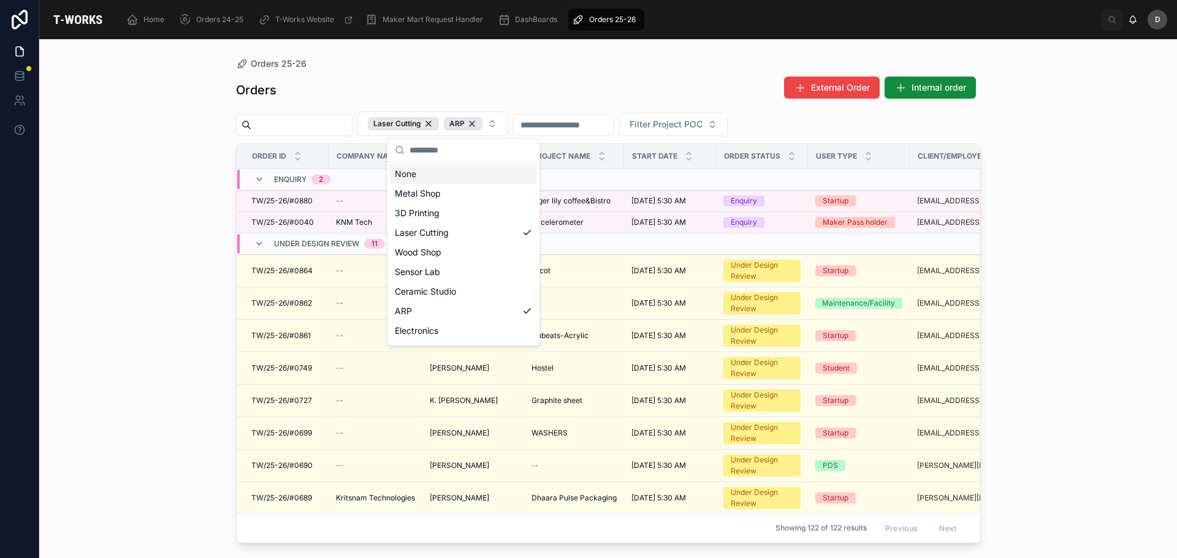
click at [503, 61] on div "Orders 25-26" at bounding box center [608, 64] width 745 height 10
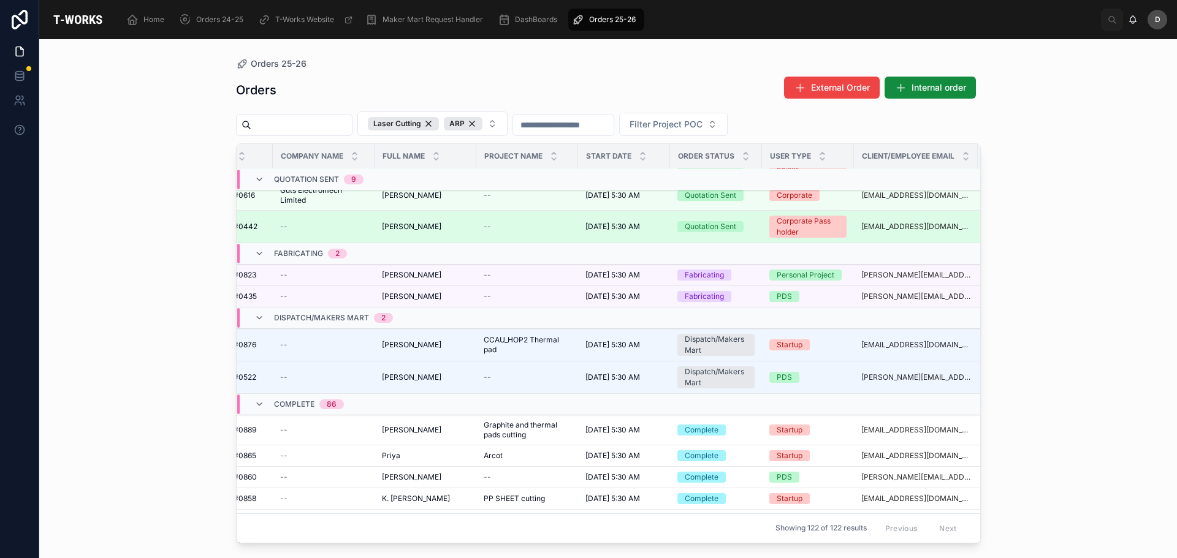
scroll to position [980, 56]
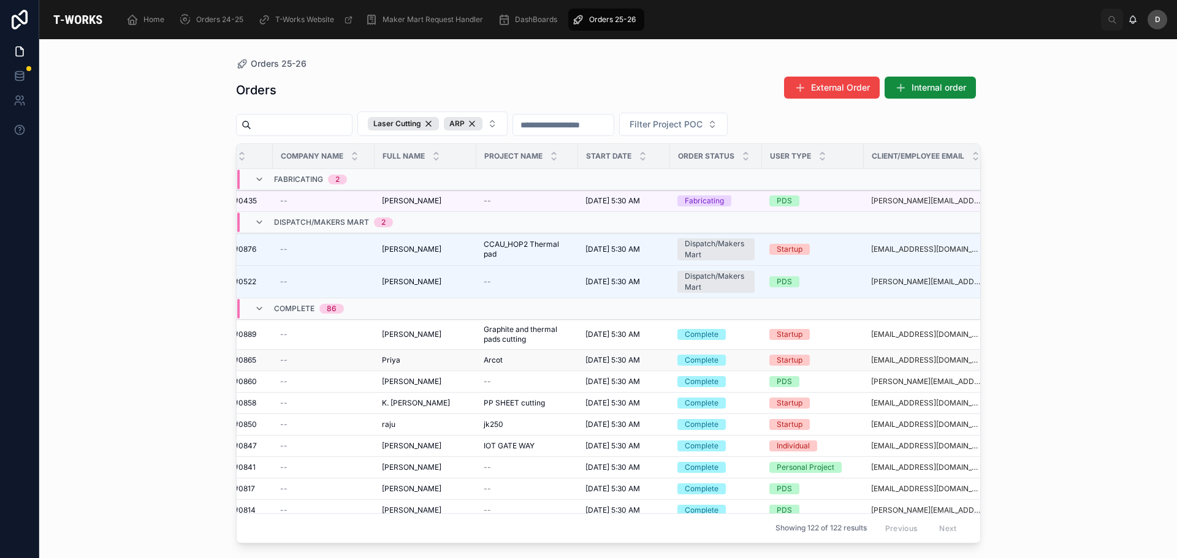
click at [557, 365] on div "Arcot Arcot" at bounding box center [527, 361] width 87 height 10
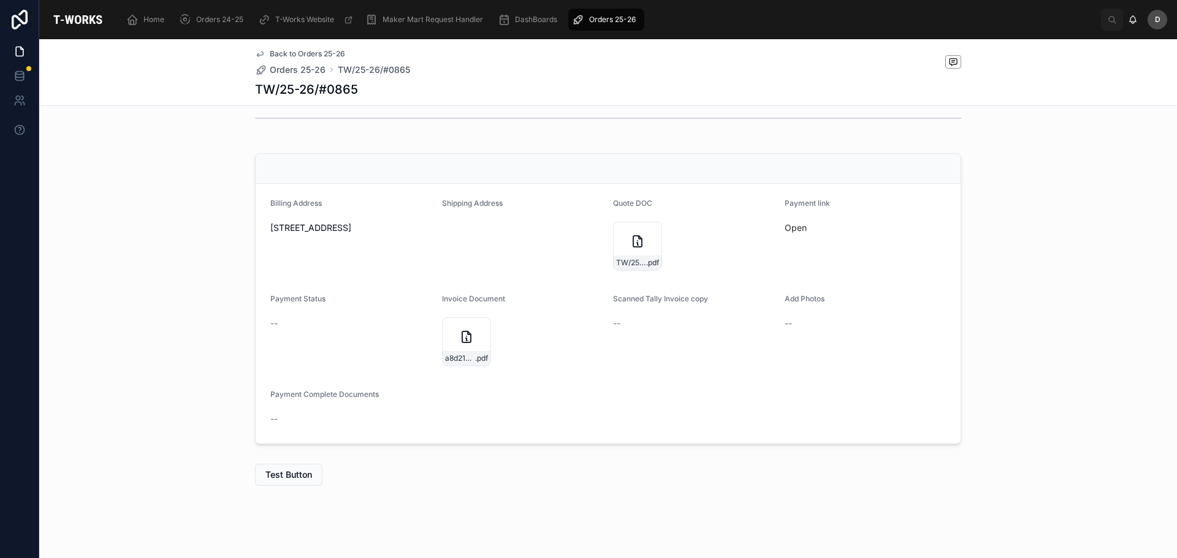
scroll to position [336, 0]
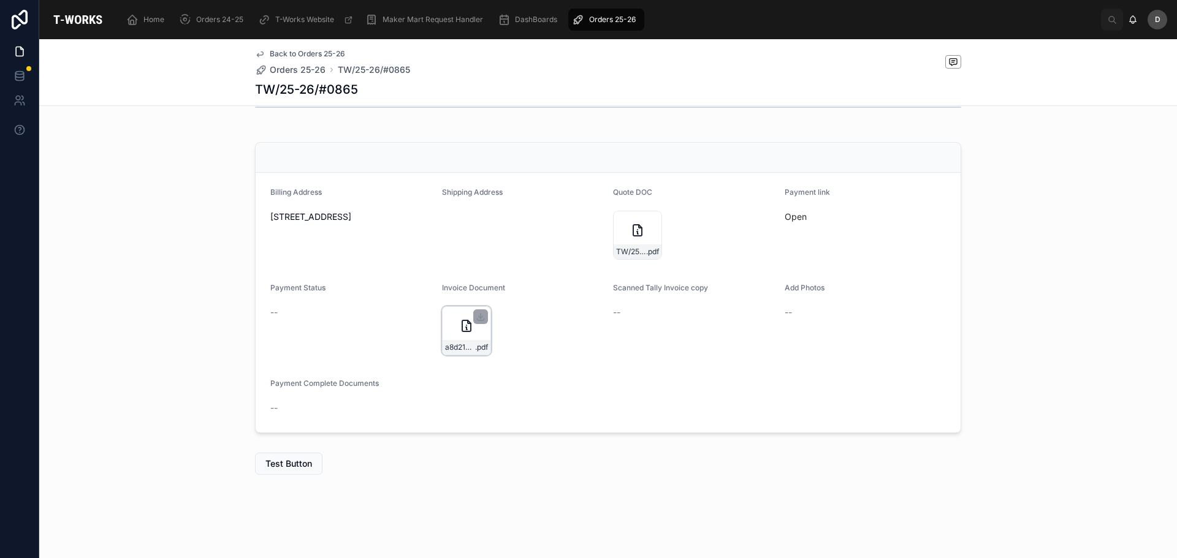
click at [462, 334] on div "a8d2168c-f613-474d-a63a-79b819a1d111-Arcot-Industries-Private-Limited--(0865)-T…" at bounding box center [466, 330] width 49 height 49
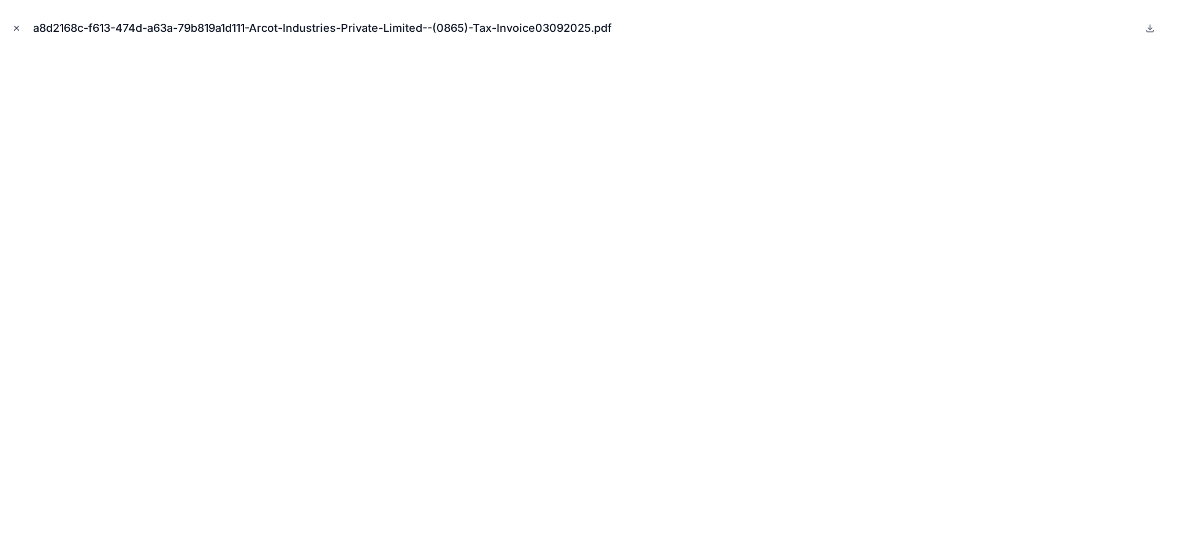
click at [19, 29] on icon "Close modal" at bounding box center [16, 28] width 9 height 9
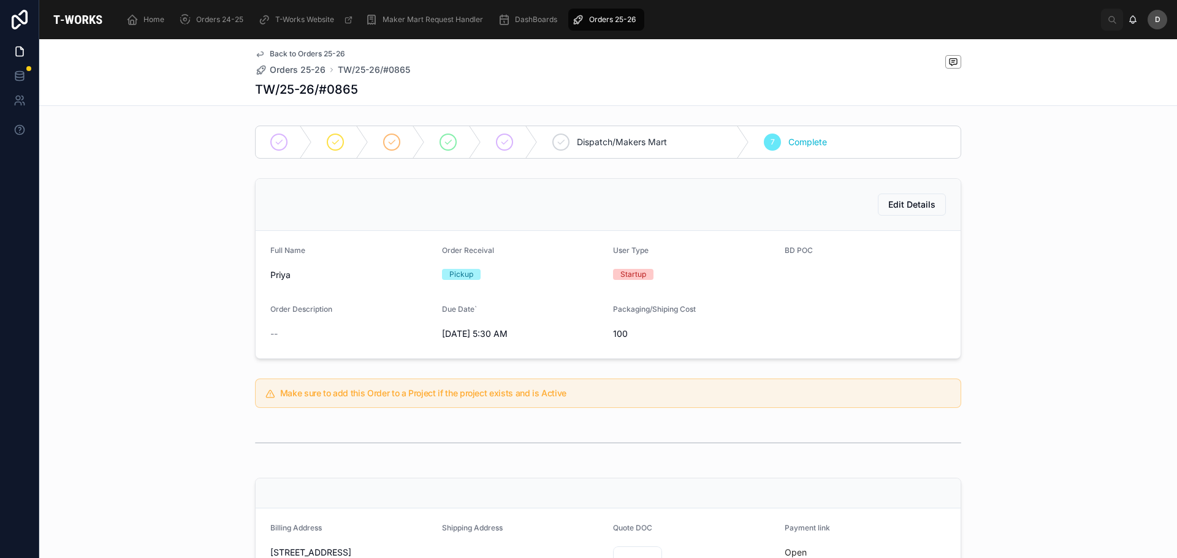
click at [607, 23] on span "Orders 25-26" at bounding box center [612, 20] width 47 height 10
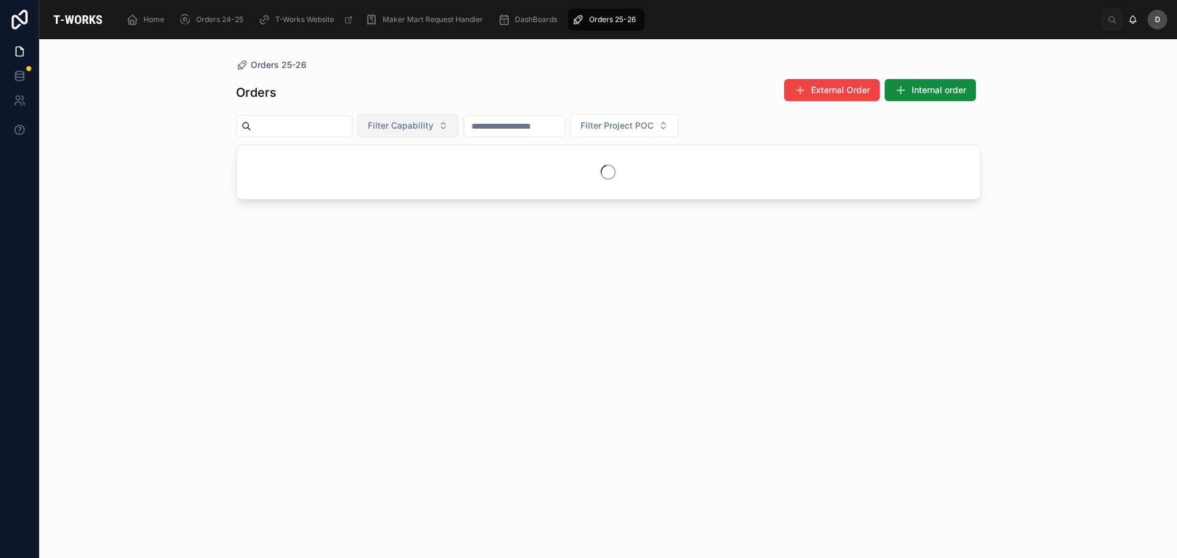
click at [457, 134] on button "Filter Capability" at bounding box center [407, 125] width 101 height 23
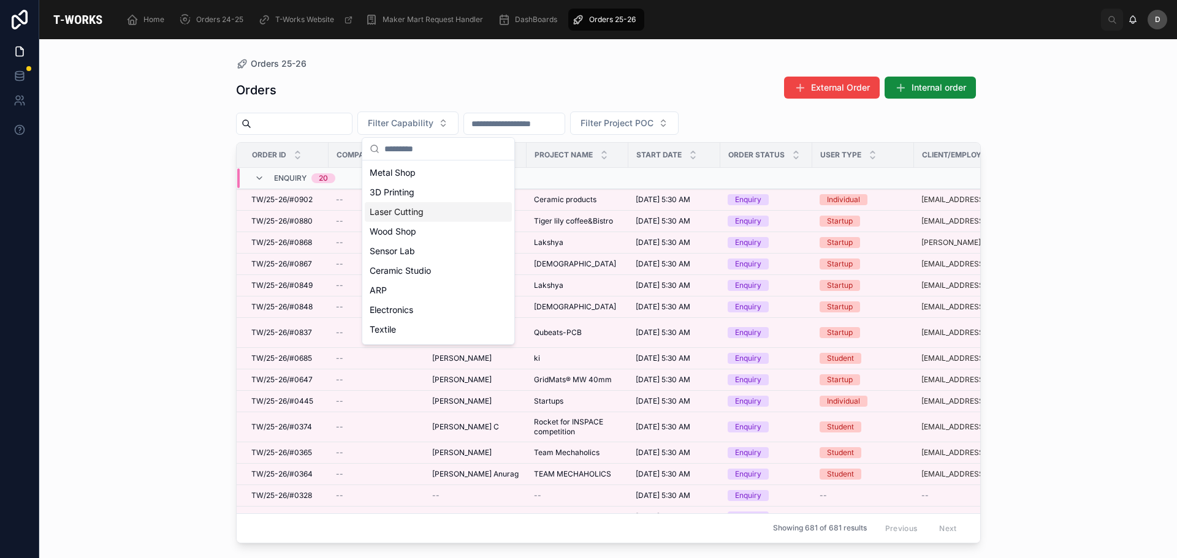
click at [411, 215] on div "Laser Cutting" at bounding box center [438, 212] width 147 height 20
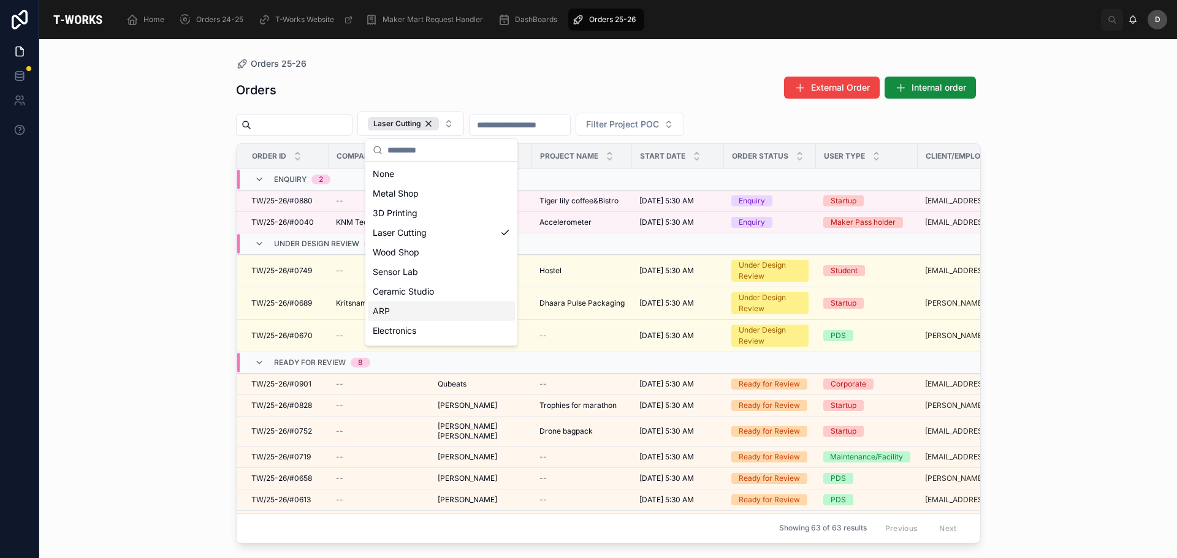
click at [405, 308] on div "ARP" at bounding box center [441, 312] width 147 height 20
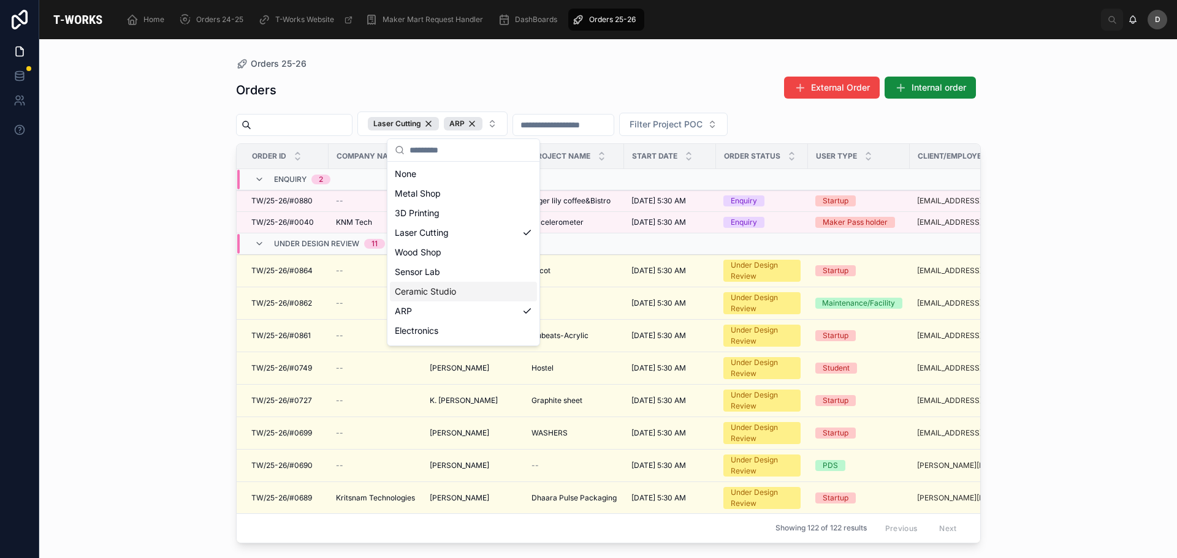
click at [634, 88] on div "Orders External Order Internal order" at bounding box center [608, 90] width 745 height 28
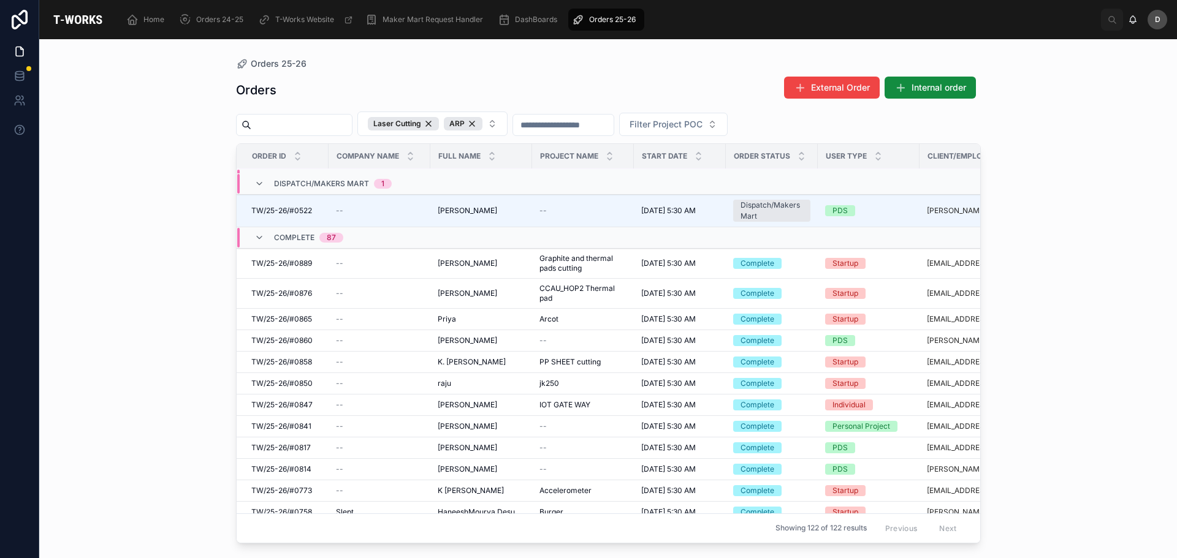
scroll to position [1040, 0]
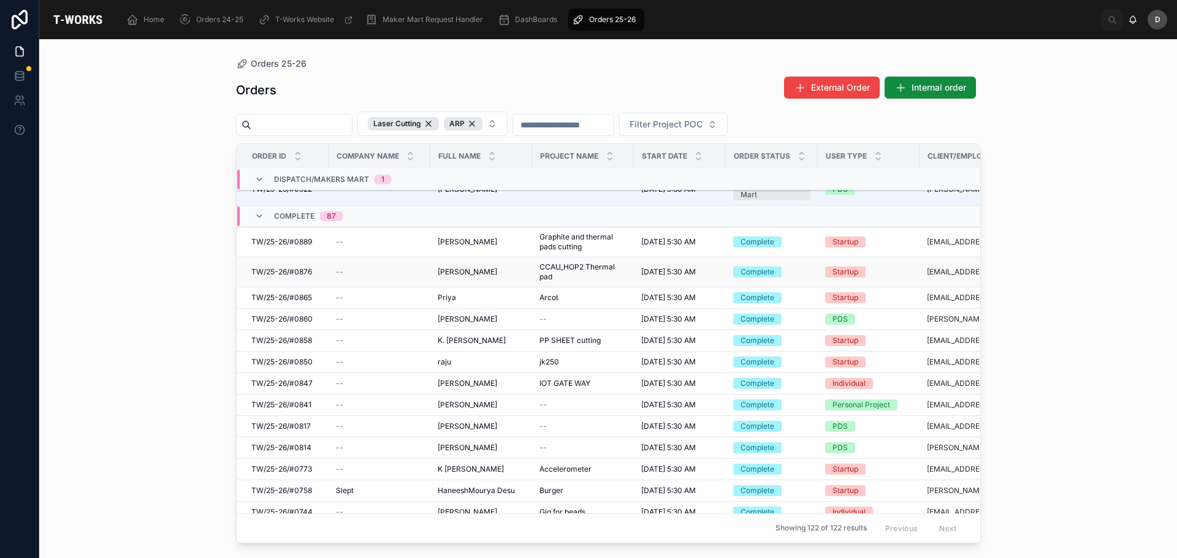
click at [598, 281] on span "CCAU_HOP2 Thermal pad" at bounding box center [582, 272] width 87 height 20
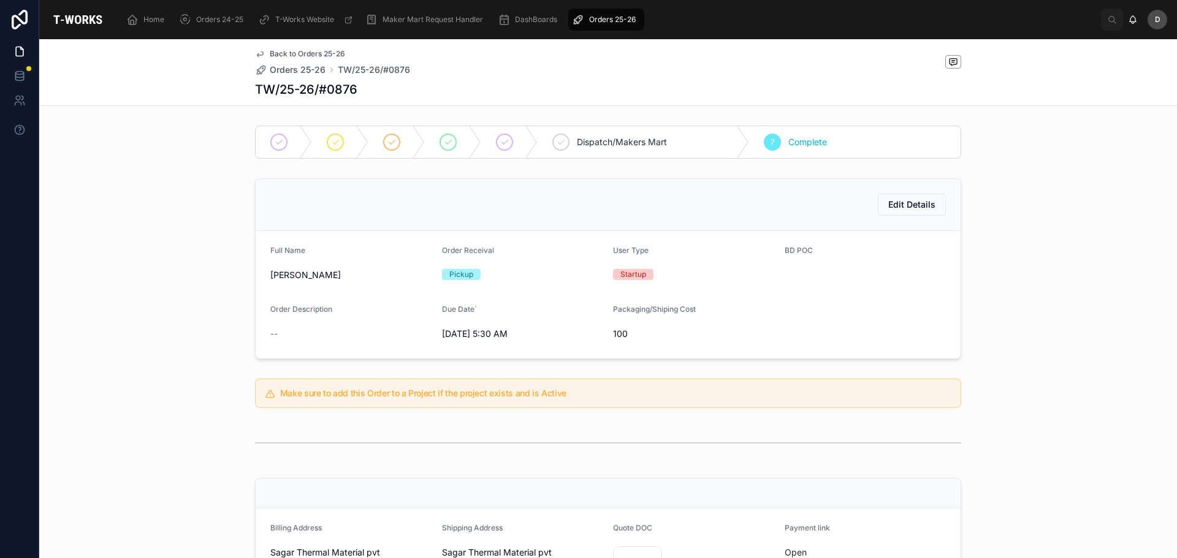
scroll to position [306, 0]
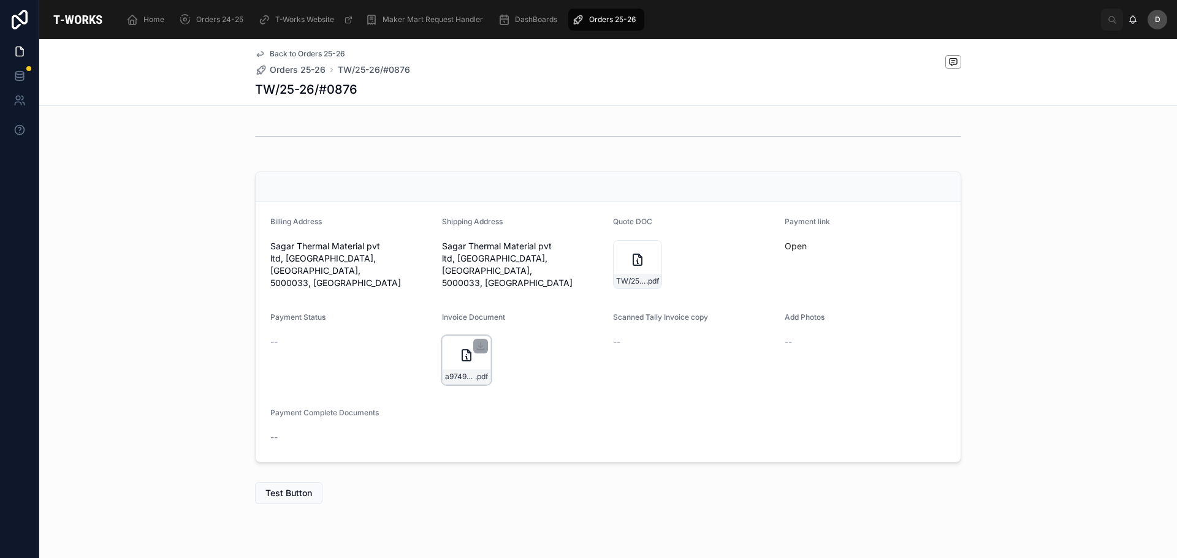
click at [473, 362] on div "a974924f-d685-41d6-a76c-8a57a6ec6e5a-[PERSON_NAME]-Thermal-Material-Limited-(08…" at bounding box center [466, 360] width 49 height 49
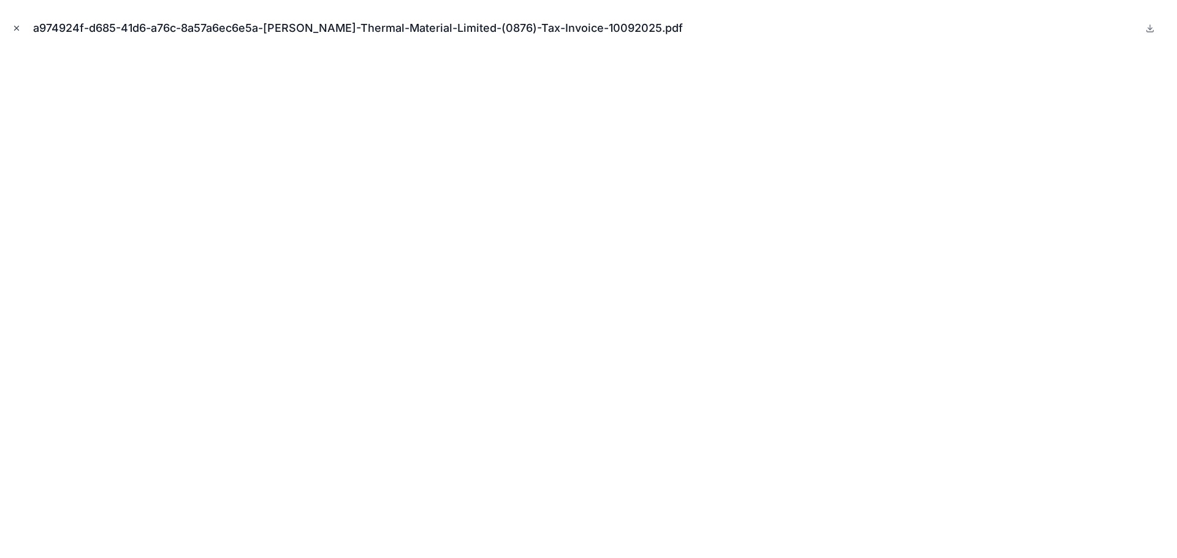
click at [12, 26] on icon "Close modal" at bounding box center [16, 28] width 9 height 9
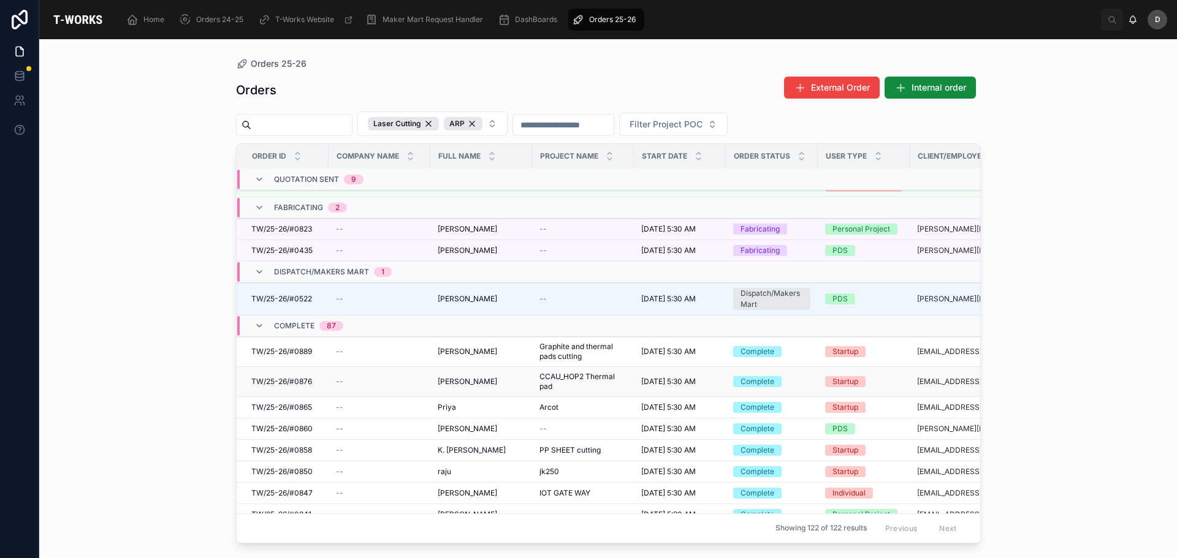
scroll to position [988, 0]
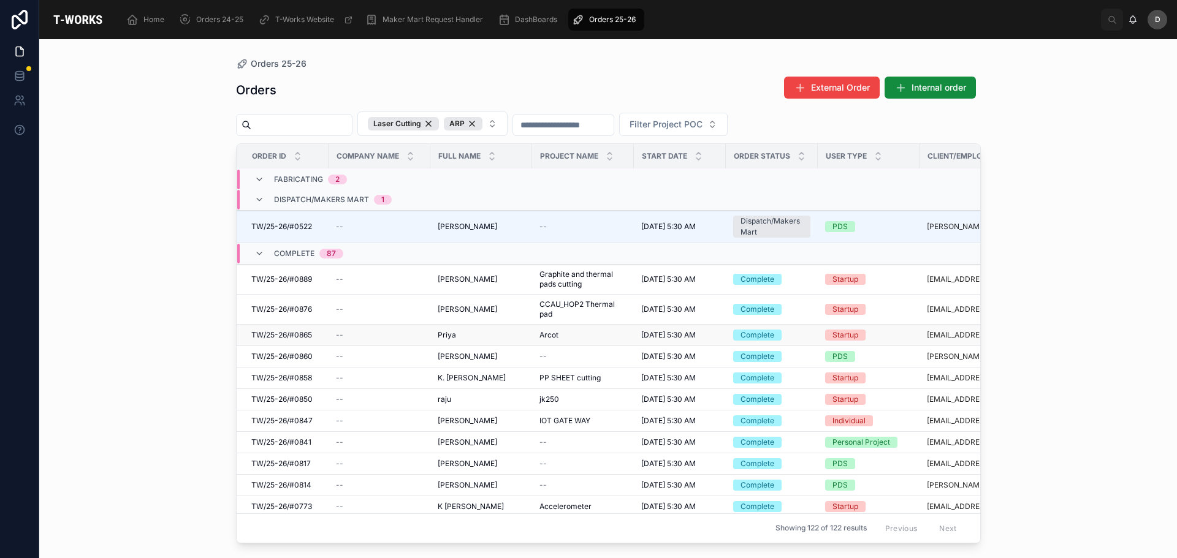
click at [546, 340] on span "Arcot" at bounding box center [548, 335] width 19 height 10
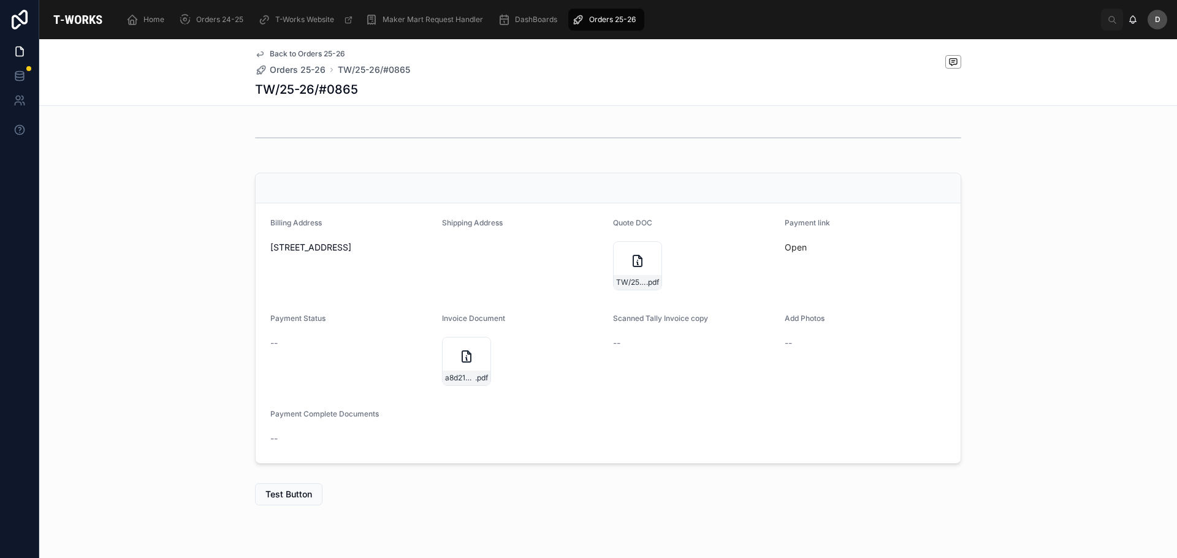
scroll to position [306, 0]
click at [446, 360] on div "a8d2168c-f613-474d-a63a-79b819a1d111-Arcot-Industries-Private-Limited--(0865)-T…" at bounding box center [466, 360] width 49 height 49
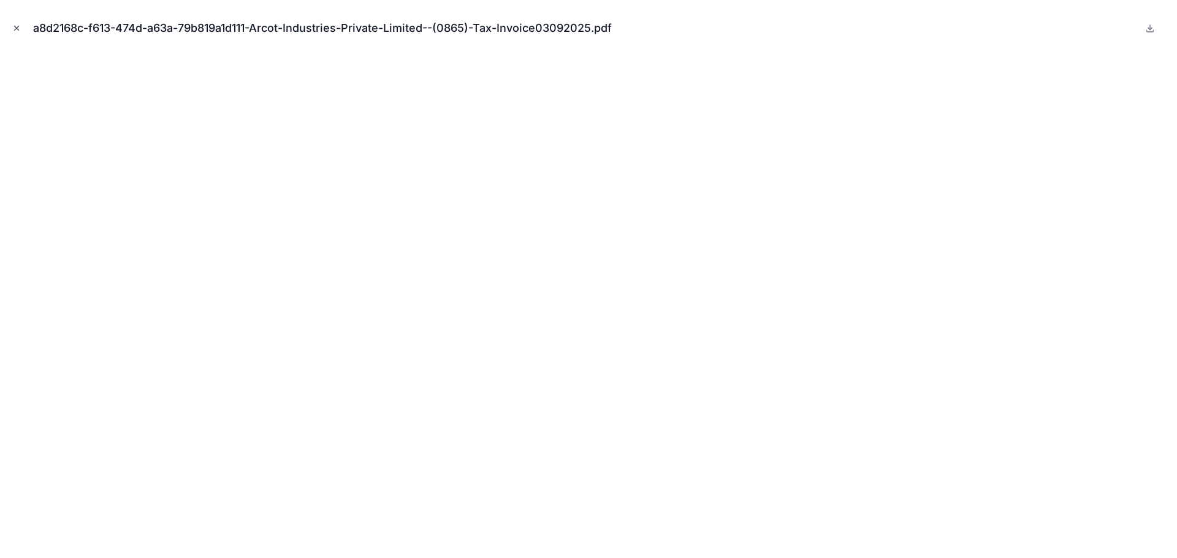
click at [21, 28] on button "Close modal" at bounding box center [16, 27] width 13 height 13
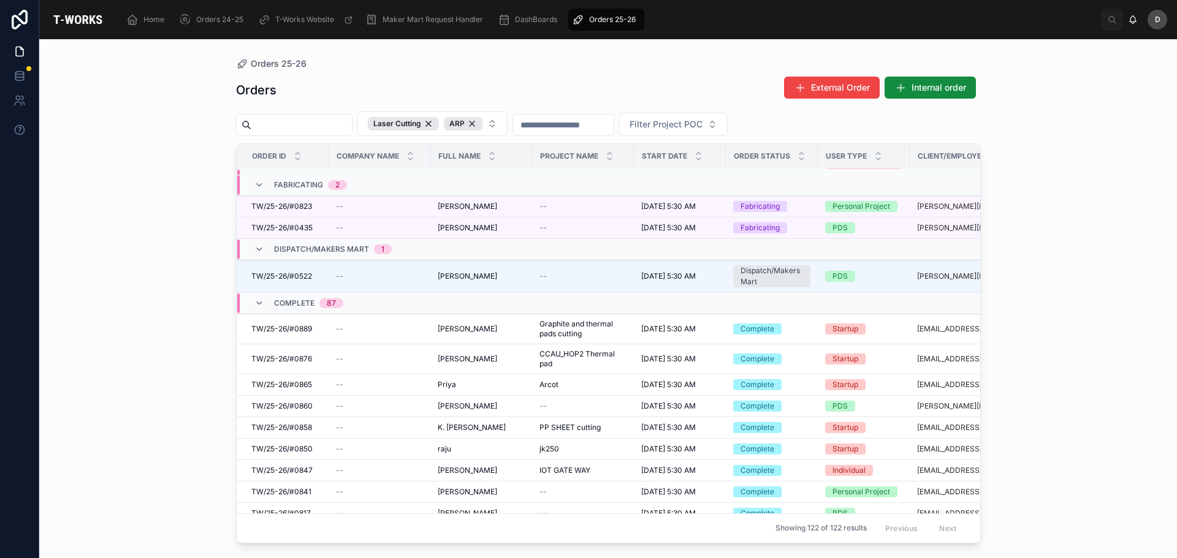
scroll to position [969, 0]
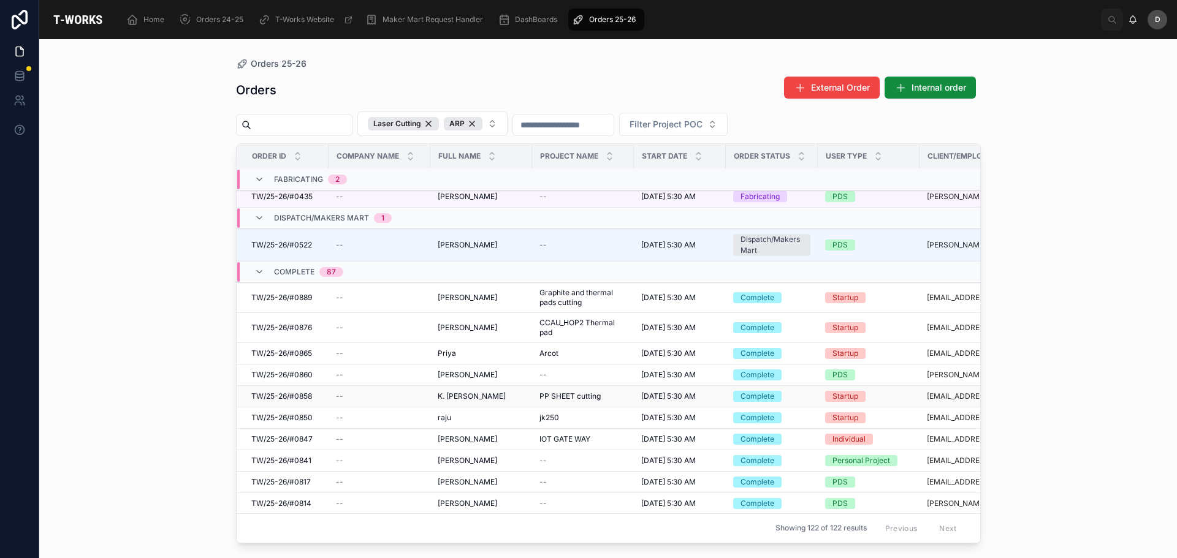
click at [586, 402] on span "PP SHEET cutting" at bounding box center [569, 397] width 61 height 10
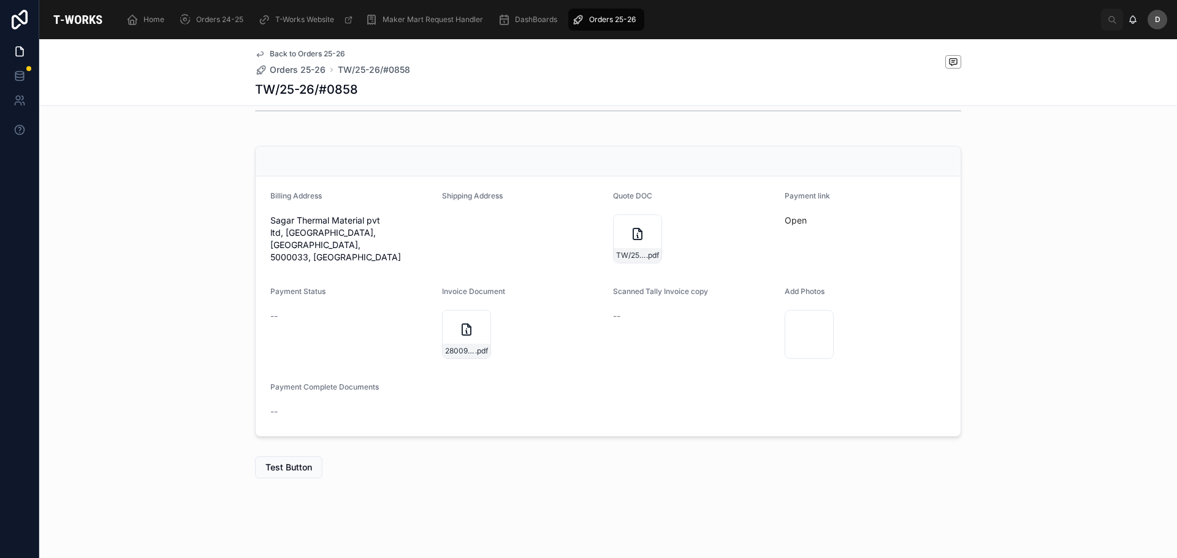
scroll to position [336, 0]
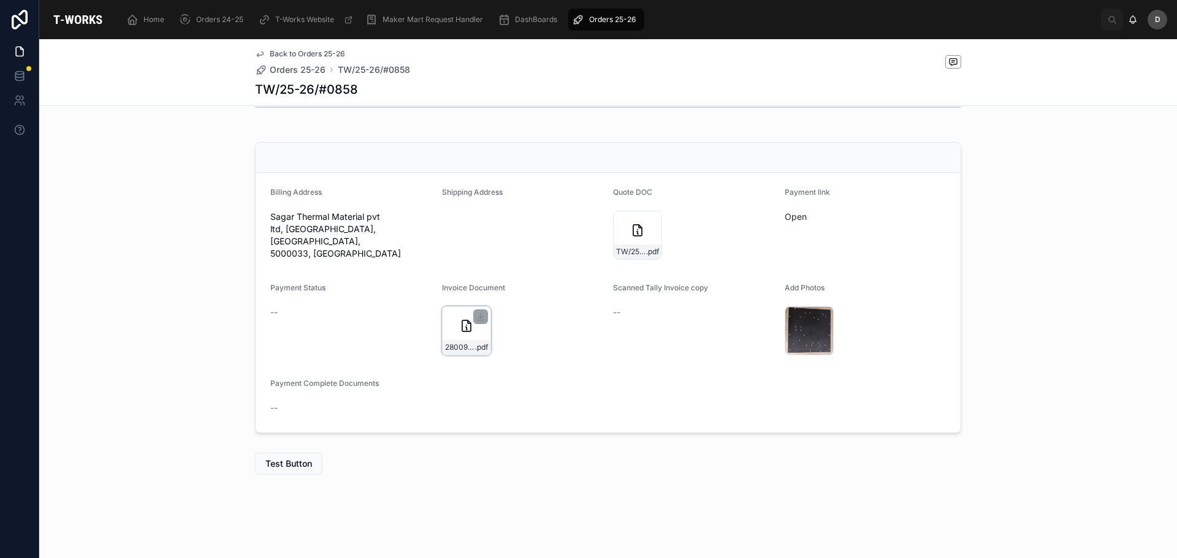
click at [462, 339] on div "280091ae-5686-4be0-a406-a3c3d6ffa07e-Sagar-Thermal-Material-Limited---(0858)-Ta…" at bounding box center [466, 330] width 49 height 49
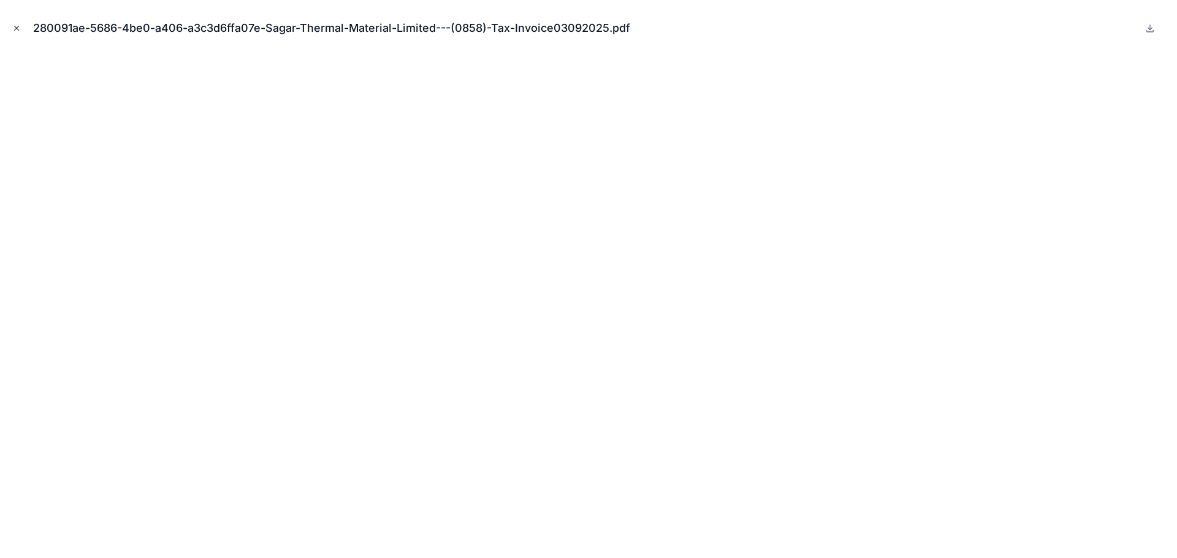
click at [17, 31] on icon "Close modal" at bounding box center [16, 28] width 9 height 9
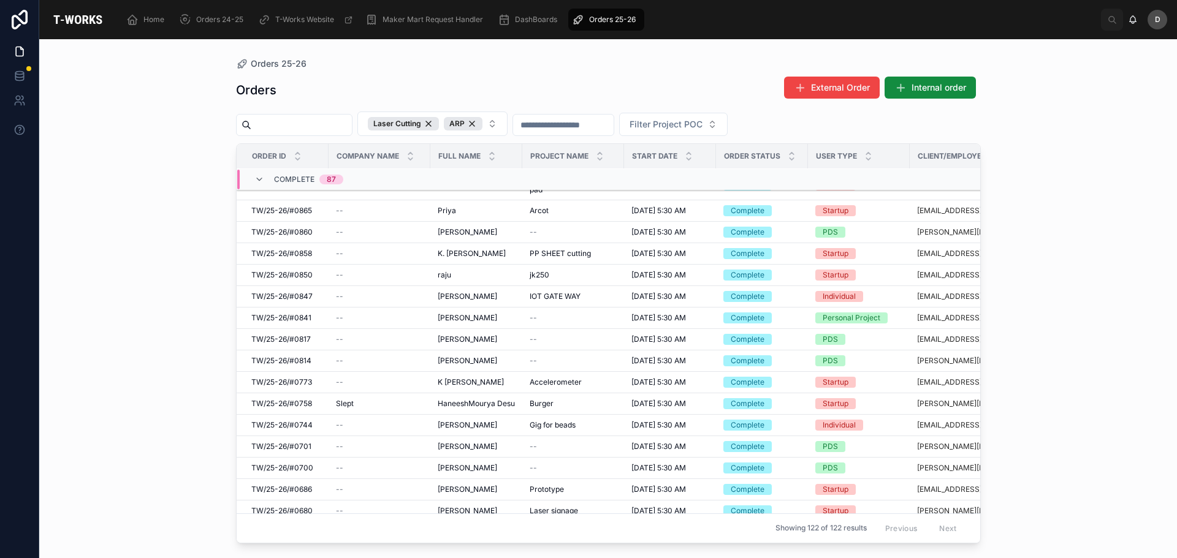
scroll to position [1086, 0]
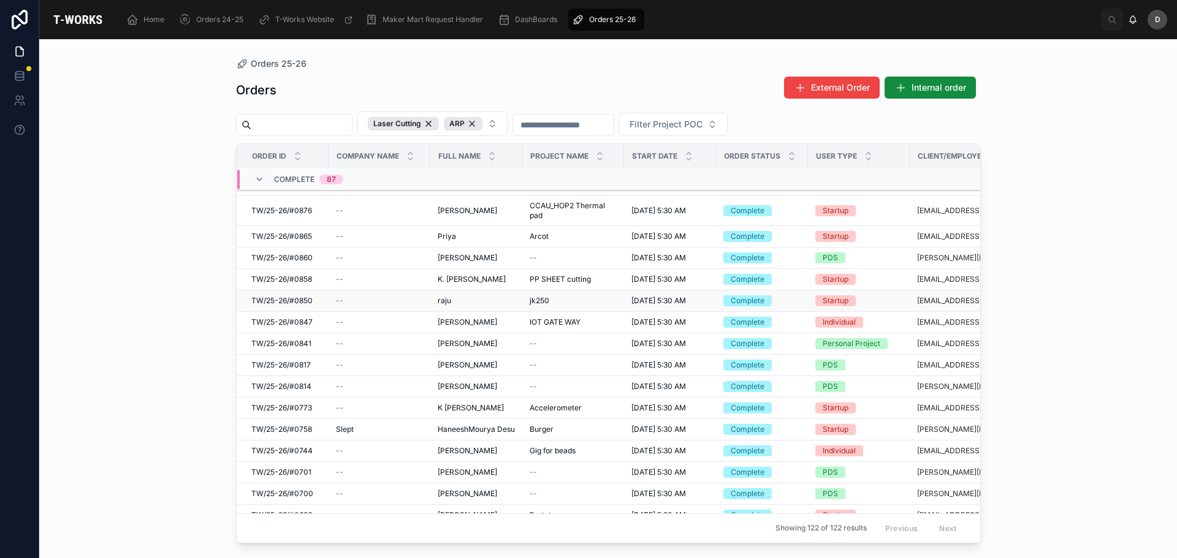
click at [544, 306] on span "jk250" at bounding box center [540, 301] width 20 height 10
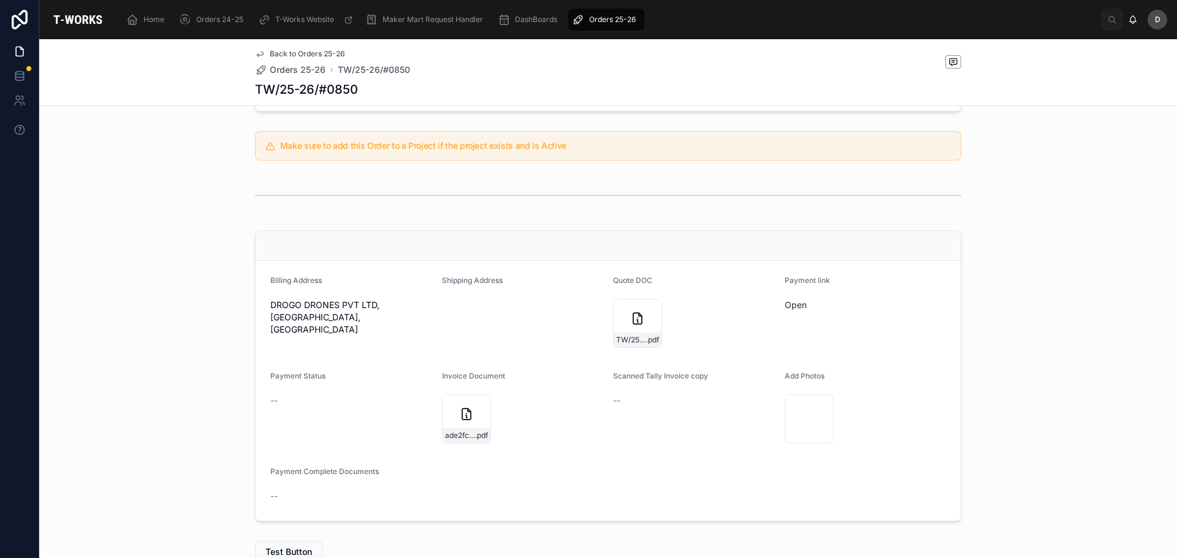
scroll to position [336, 0]
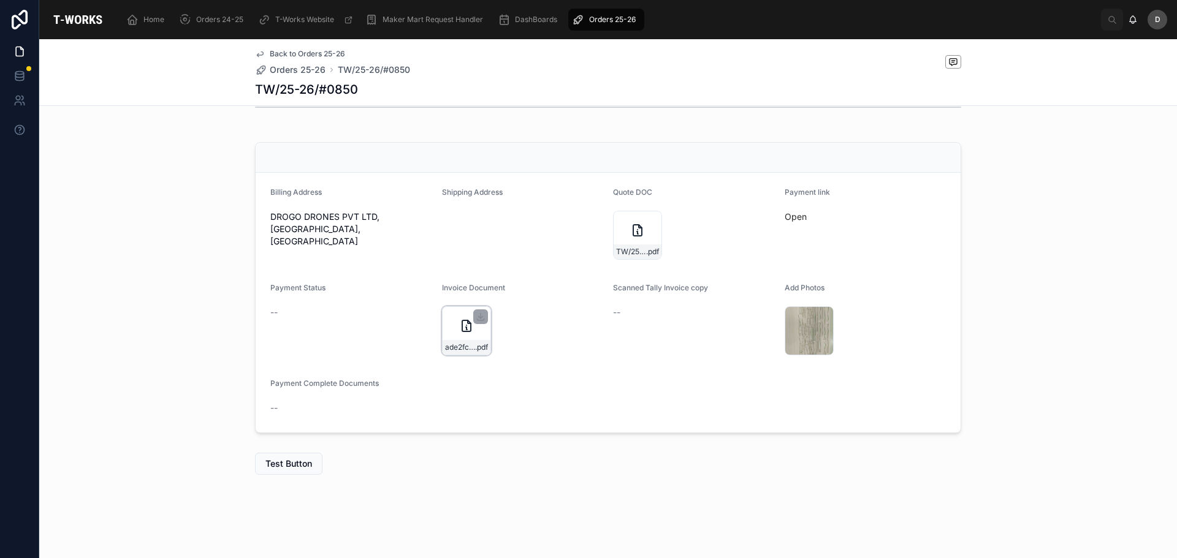
click at [466, 333] on icon at bounding box center [466, 326] width 15 height 15
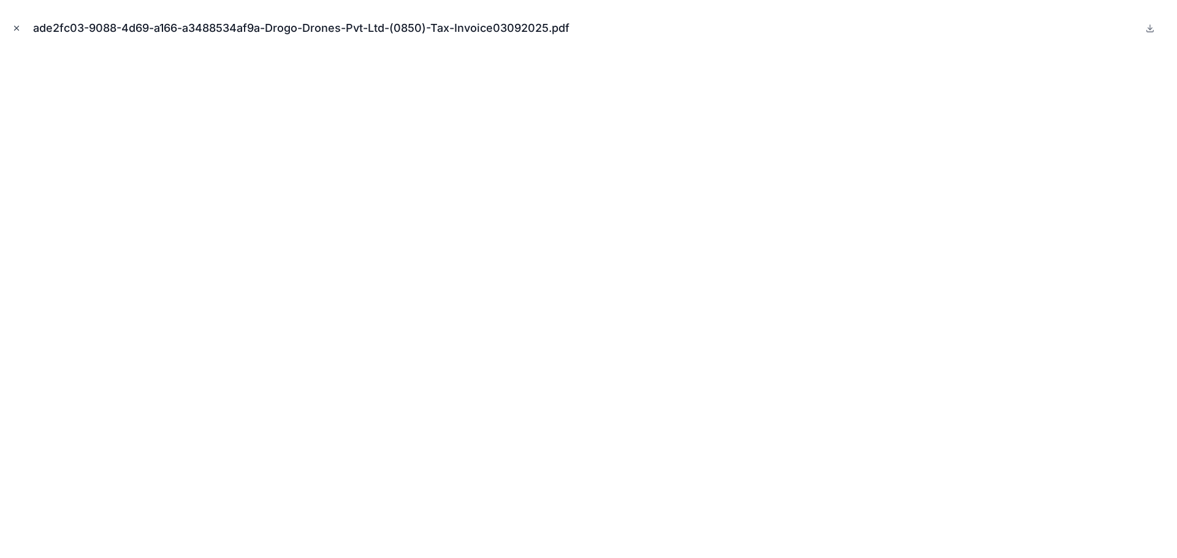
click at [19, 29] on icon "Close modal" at bounding box center [16, 28] width 9 height 9
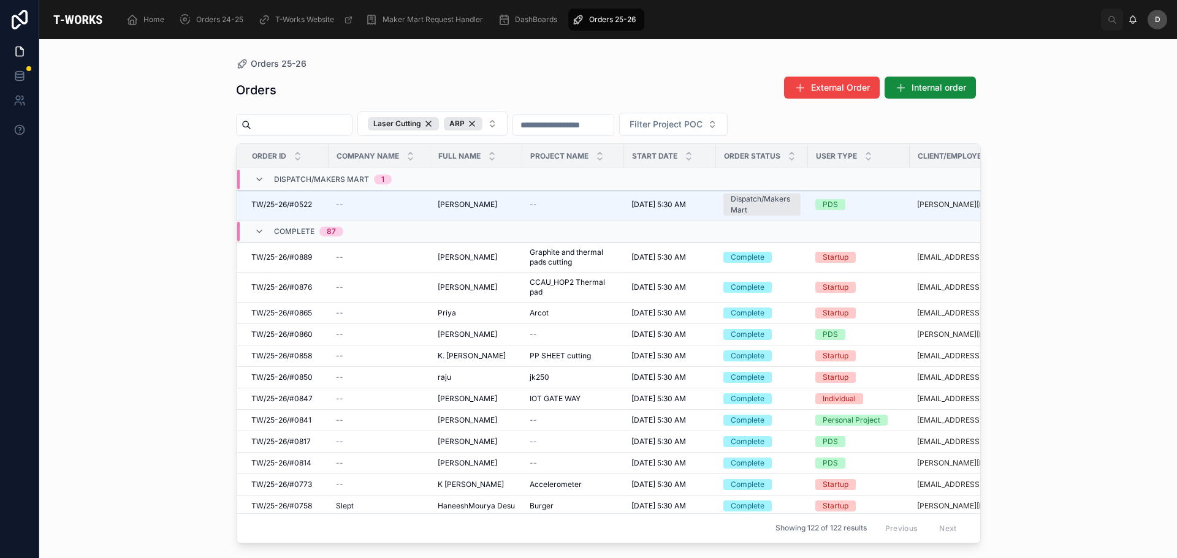
scroll to position [1046, 0]
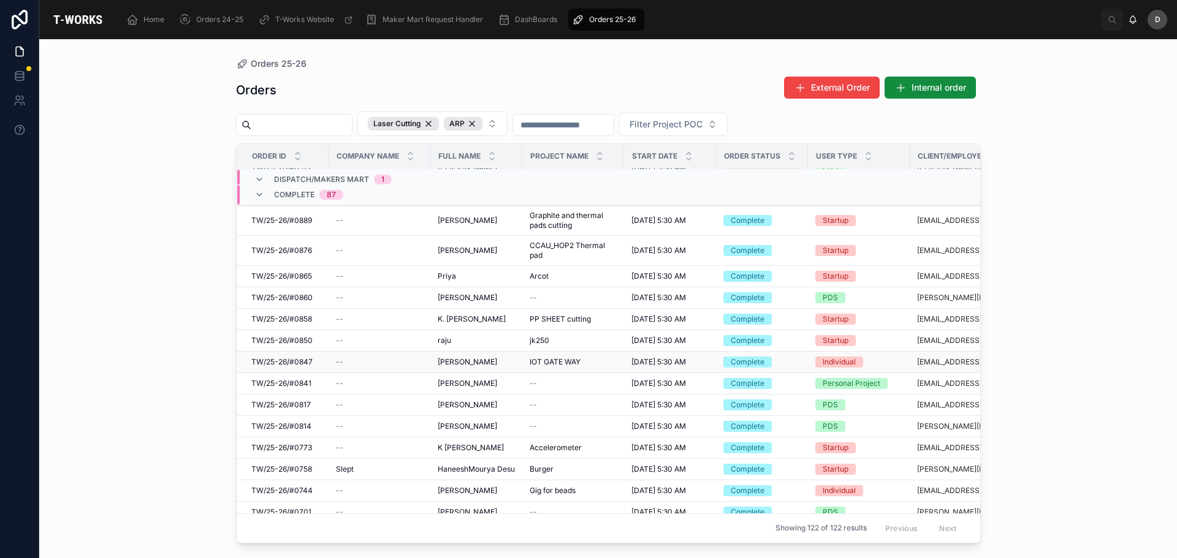
click at [550, 367] on span "IOT GATE WAY" at bounding box center [555, 362] width 51 height 10
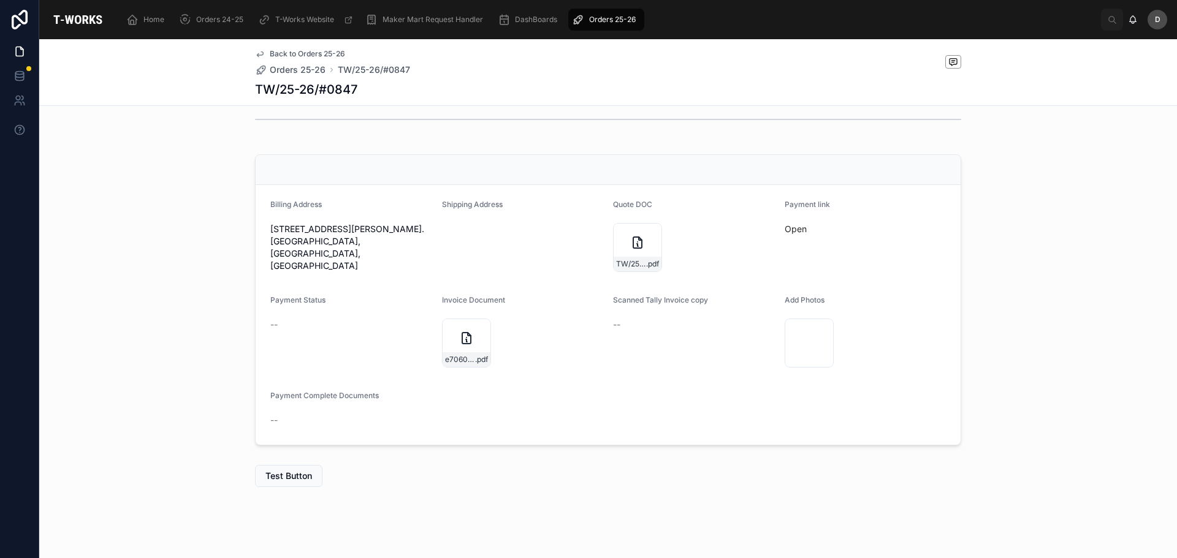
scroll to position [336, 0]
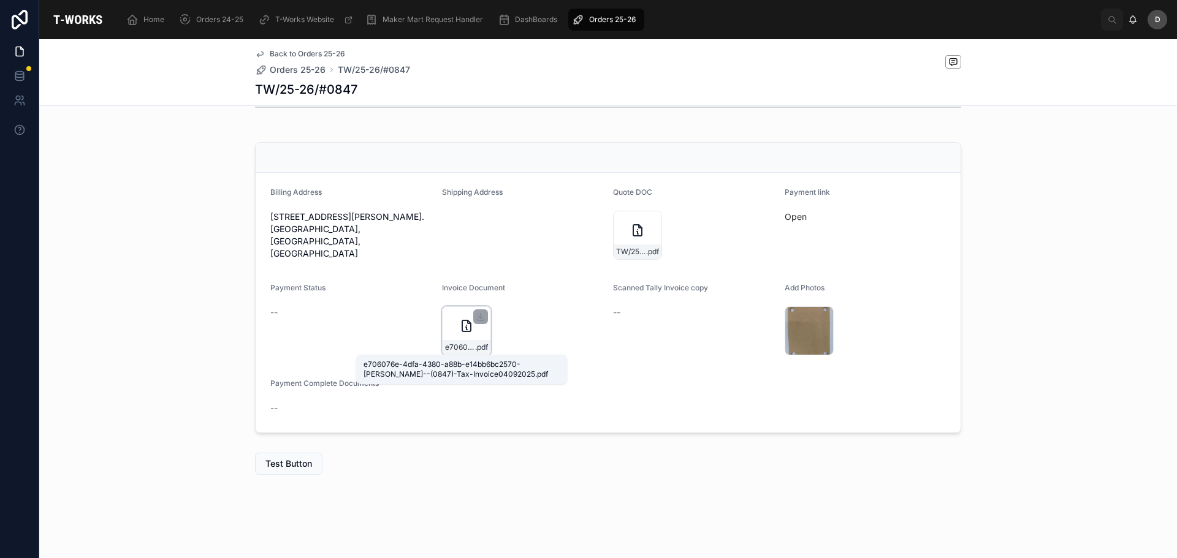
click at [475, 345] on span ".pdf" at bounding box center [481, 348] width 13 height 10
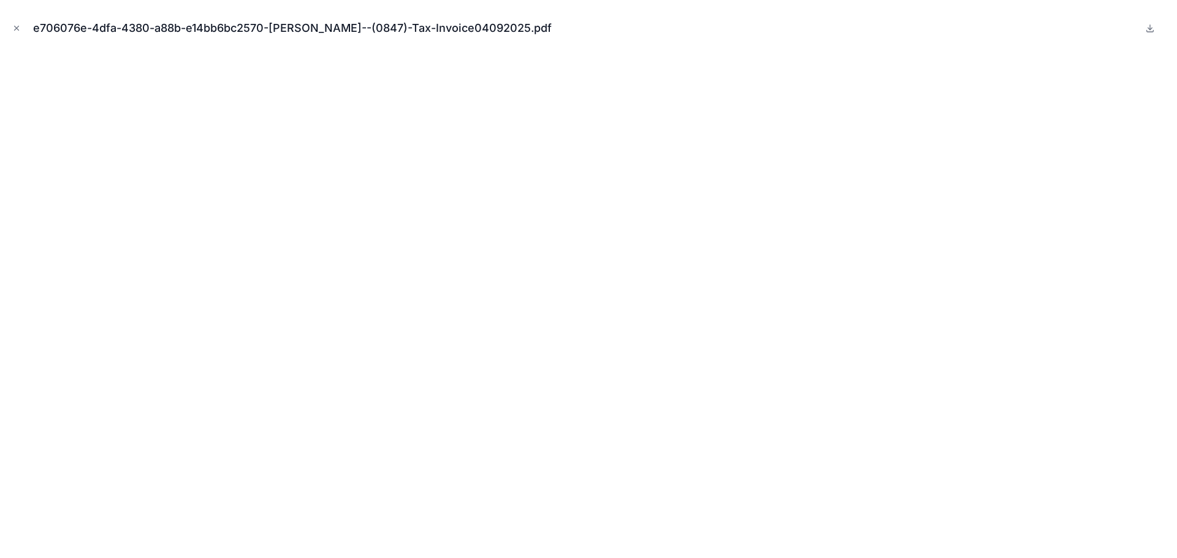
drag, startPoint x: 878, startPoint y: 11, endPoint x: 669, endPoint y: 30, distance: 210.5
click at [878, 12] on div "e706076e-4dfa-4380-a88b-e14bb6bc2570-[PERSON_NAME]--(0847)-Tax-Invoice04092025.…" at bounding box center [588, 28] width 1157 height 37
click at [20, 29] on div "e706076e-4dfa-4380-a88b-e14bb6bc2570-[PERSON_NAME]--(0847)-Tax-Invoice04092025.…" at bounding box center [588, 28] width 1157 height 37
click at [10, 31] on button "Close modal" at bounding box center [16, 27] width 13 height 13
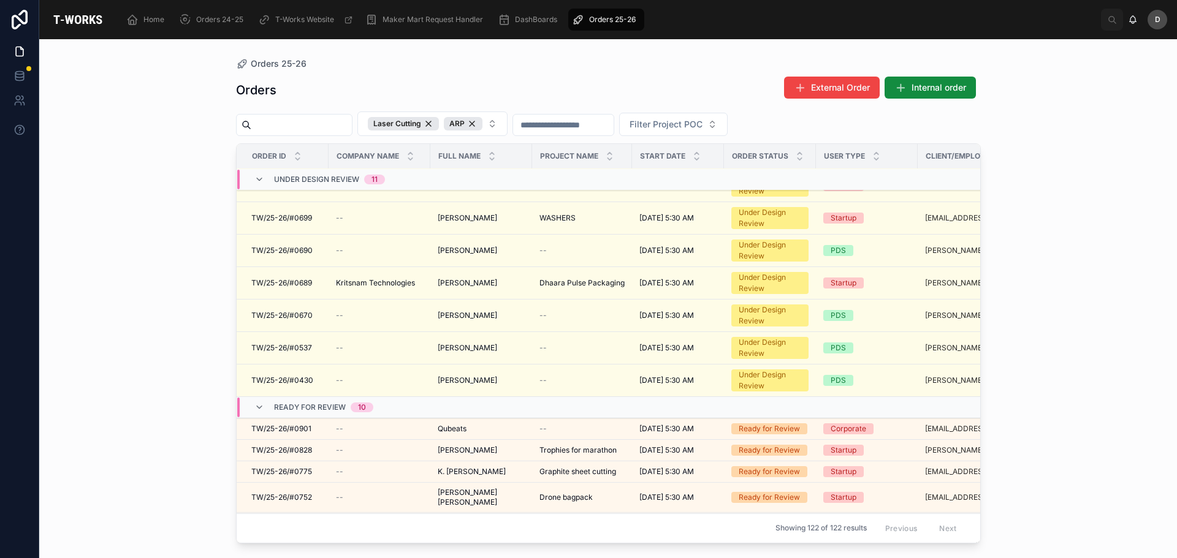
scroll to position [324, 0]
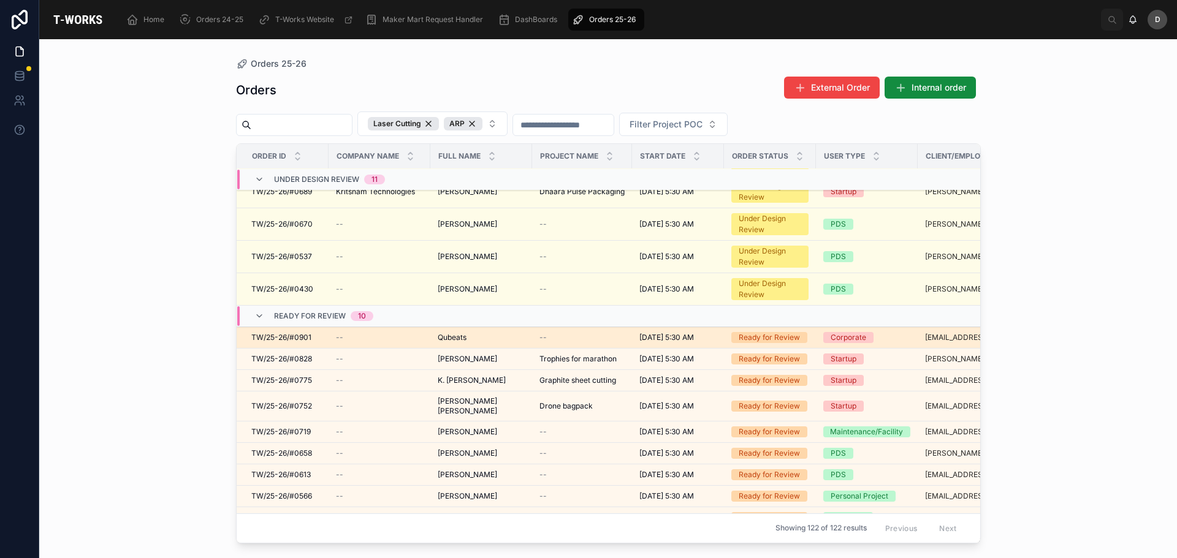
click at [532, 332] on td "--" at bounding box center [582, 337] width 100 height 21
click at [542, 342] on span "--" at bounding box center [542, 338] width 7 height 10
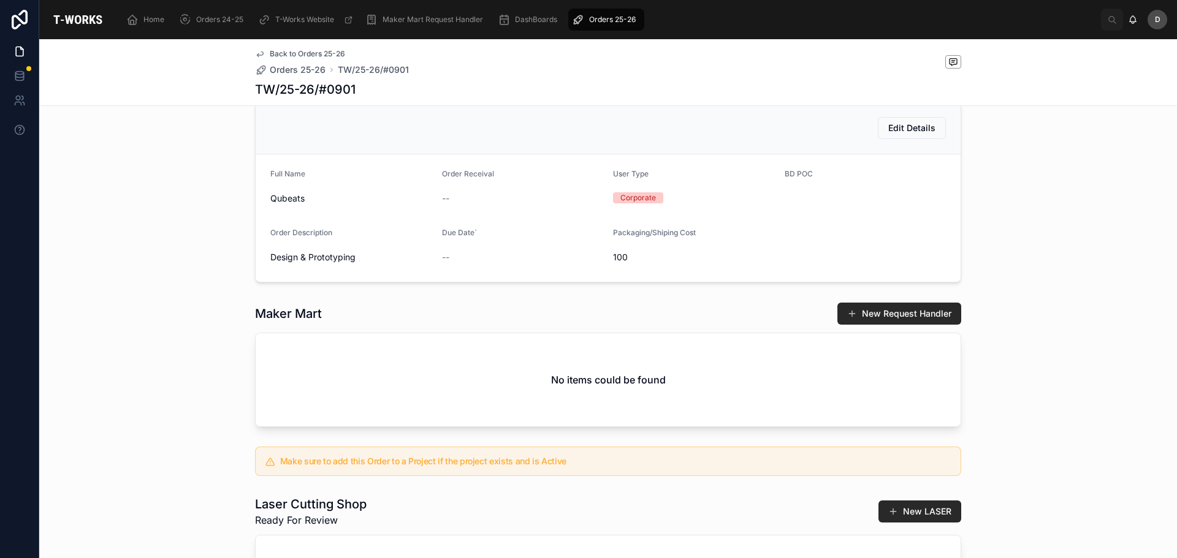
scroll to position [522, 0]
